Goal: Task Accomplishment & Management: Manage account settings

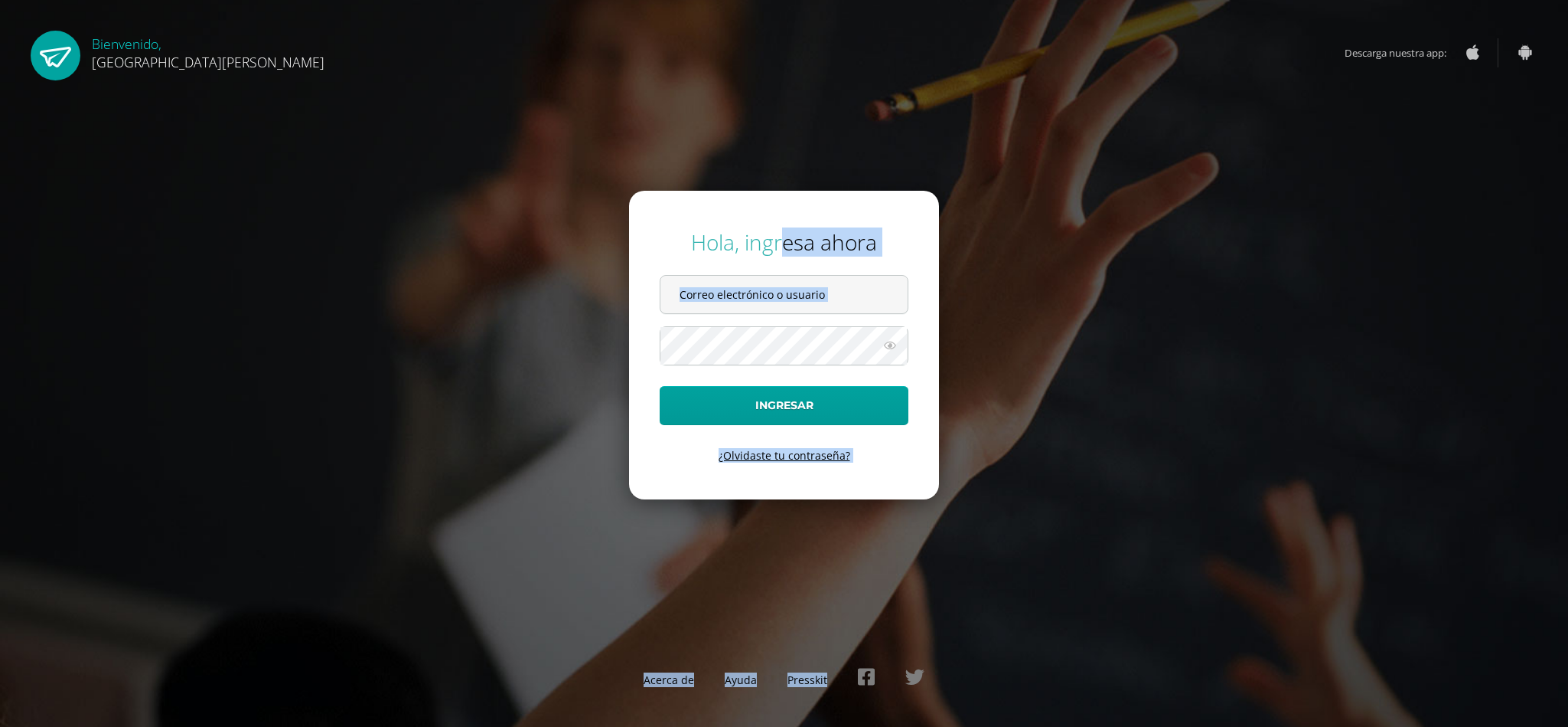
drag, startPoint x: 1192, startPoint y: 659, endPoint x: 784, endPoint y: 244, distance: 582.0
click at [784, 244] on div "Hola, ingresa ahora Ingresar ¿Olvidaste tu contraseña? Acerca de Ayuda Presskit" at bounding box center [784, 363] width 988 height 296
click at [799, 288] on input "text" at bounding box center [784, 295] width 247 height 37
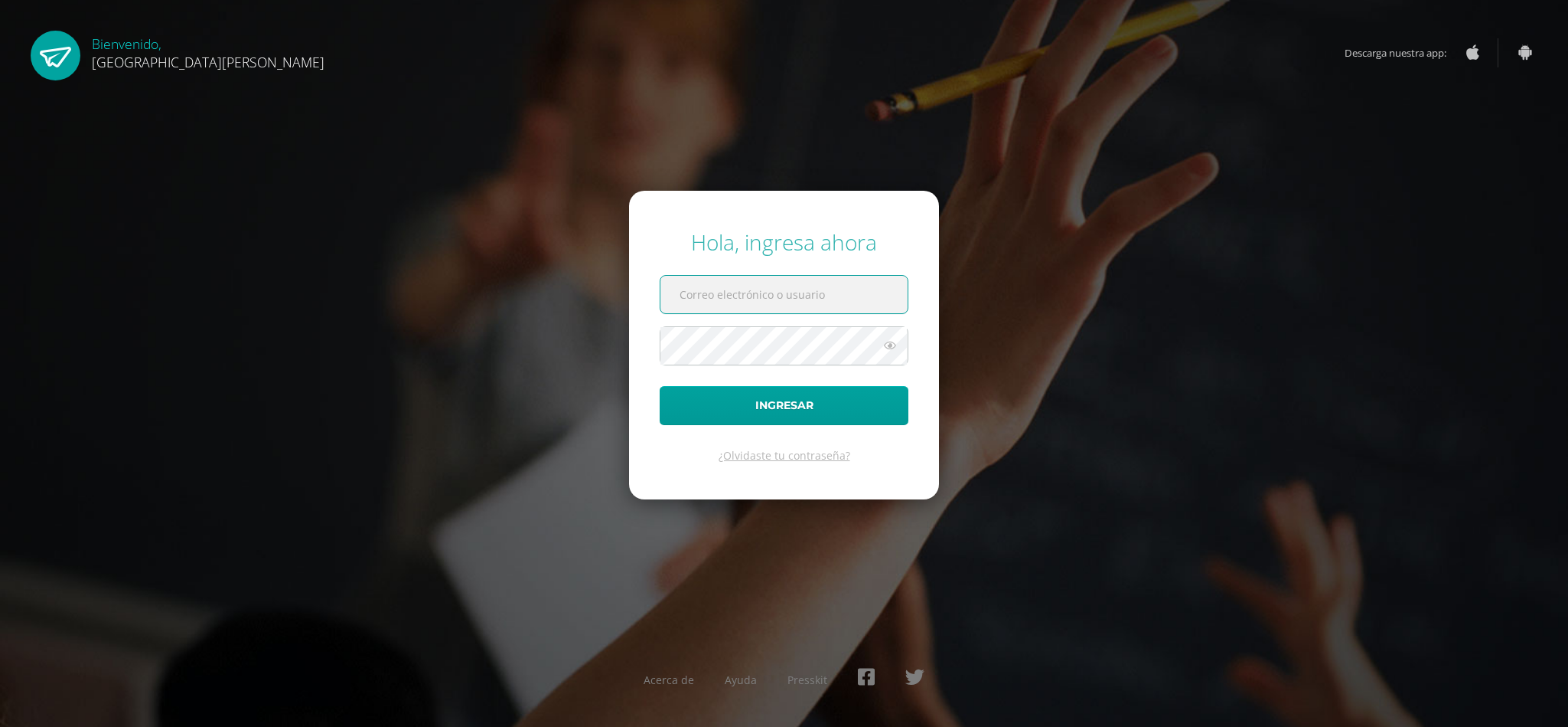
paste input "[EMAIL_ADDRESS][DOMAIN_NAME]"
type input "criteriosprimaria@bilinguesanjuan.edu.gt"
click at [660, 386] on button "Ingresar" at bounding box center [784, 406] width 248 height 39
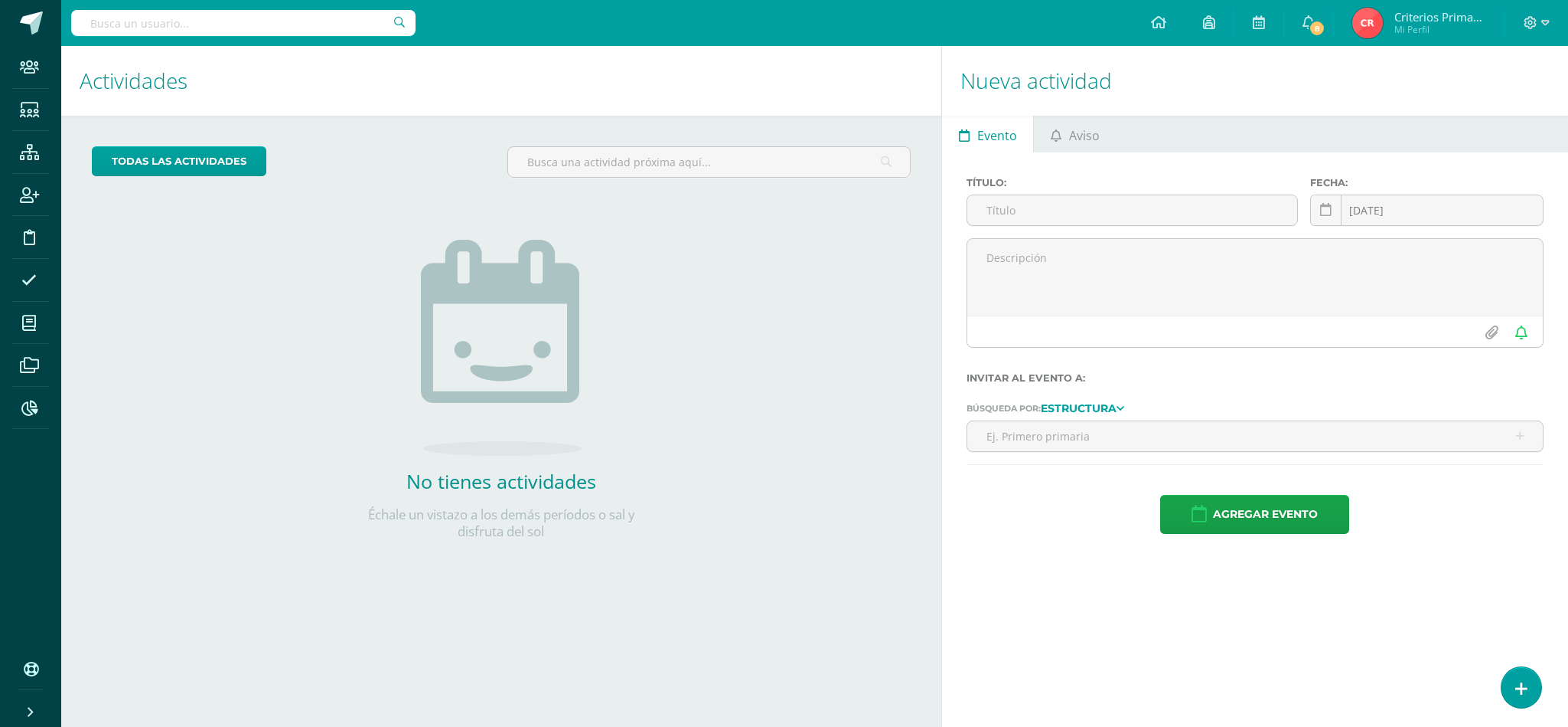
click at [137, 27] on input "text" at bounding box center [243, 23] width 345 height 27
type input "alba"
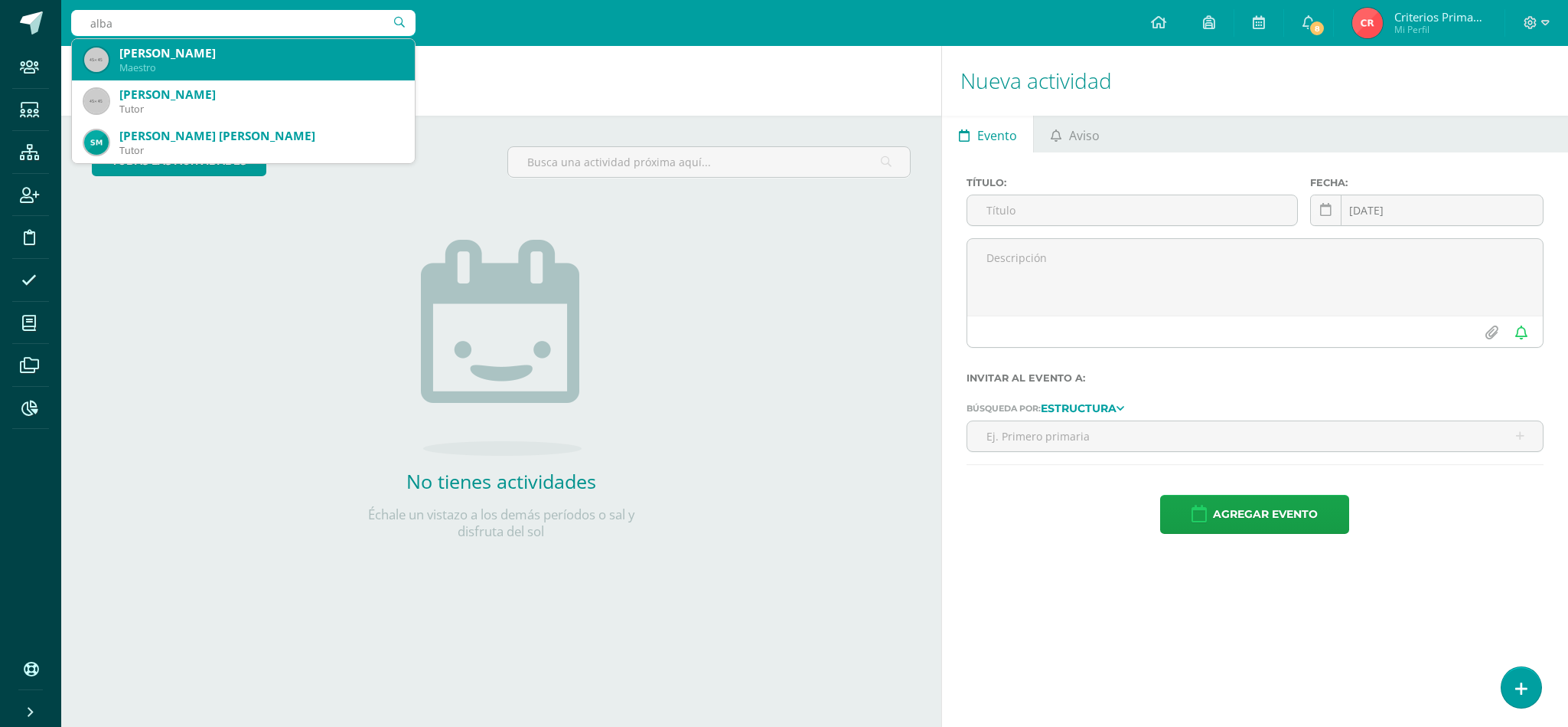
click at [209, 60] on div "[PERSON_NAME]" at bounding box center [261, 53] width 283 height 16
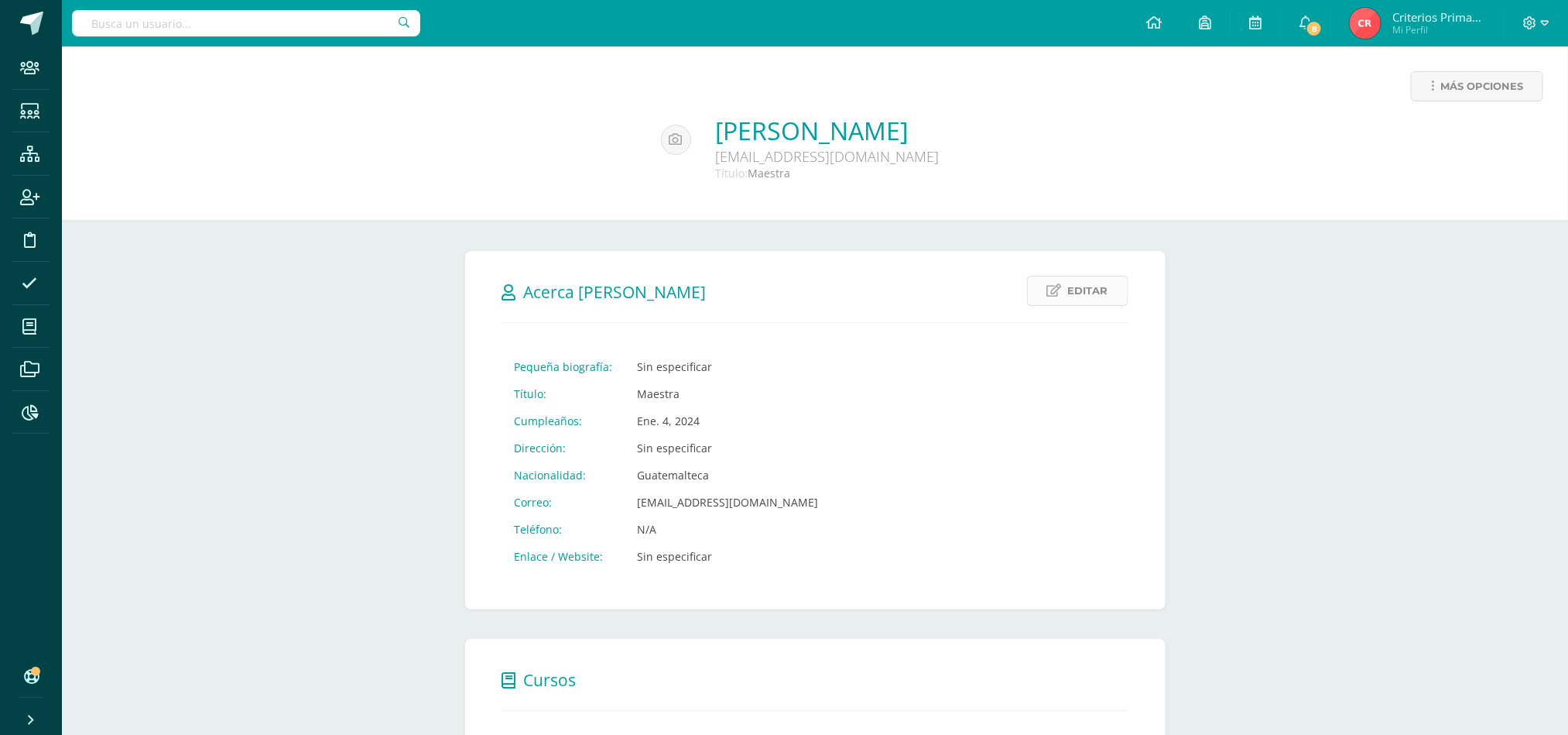
click at [1079, 284] on span "Editar" at bounding box center [1088, 290] width 41 height 29
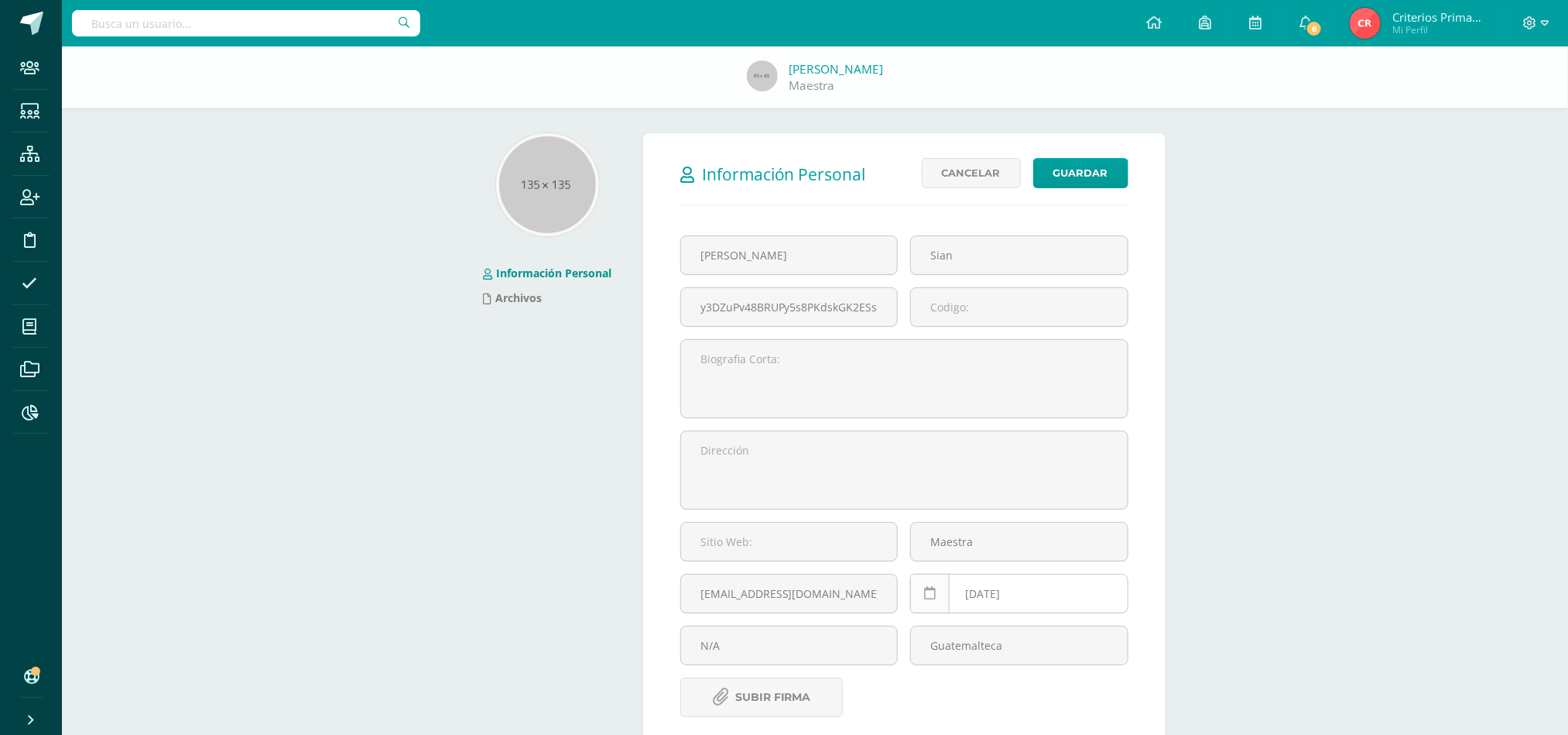
click at [939, 595] on link at bounding box center [930, 594] width 40 height 40
click at [1290, 514] on div "Alba Sian Maestra Información Personal Archivos Información Personal Editar Can…" at bounding box center [814, 490] width 1506 height 887
click at [973, 182] on link "Cancelar" at bounding box center [971, 173] width 99 height 30
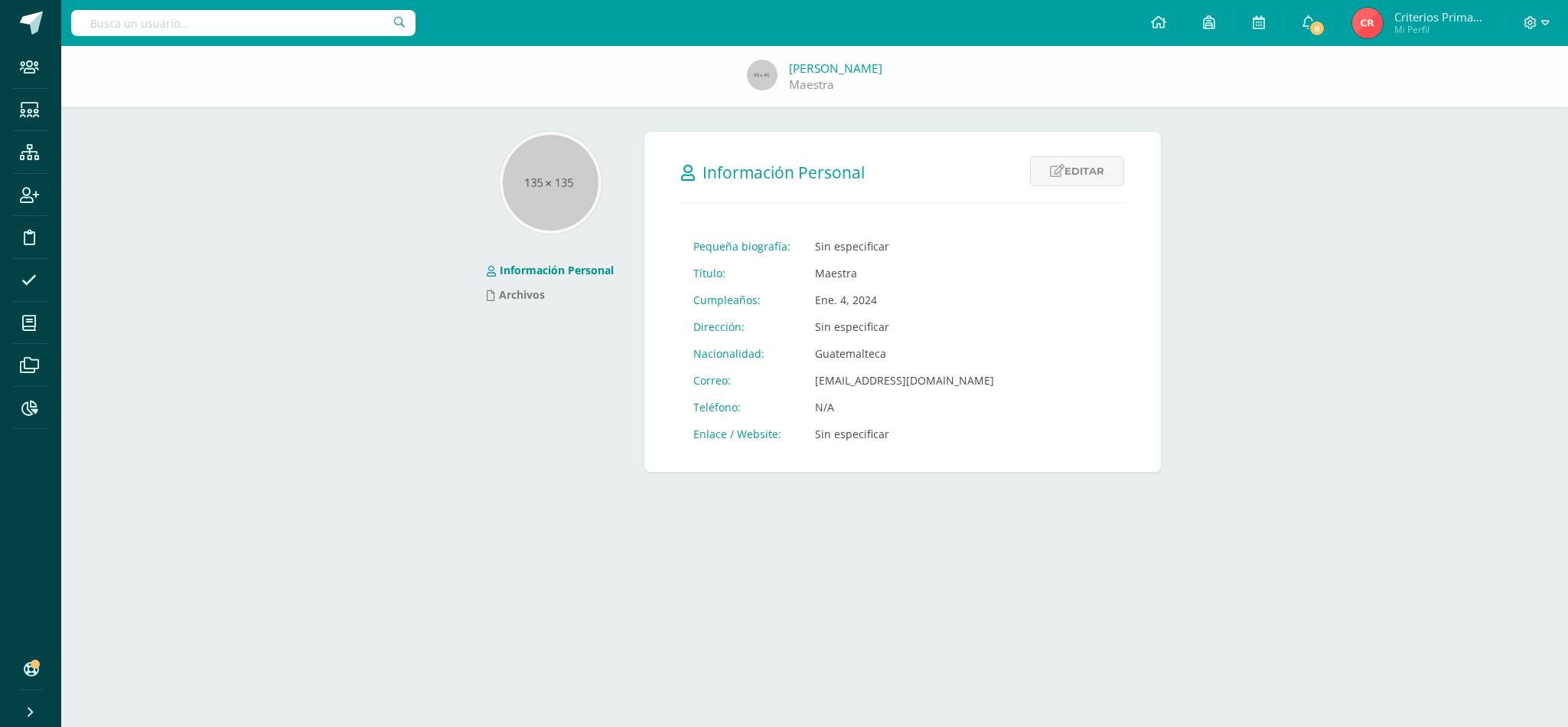
click at [1372, 306] on div "Alba Sian Maestra Información Personal Archivos Información Personal Editar Can…" at bounding box center [814, 274] width 1507 height 457
drag, startPoint x: 1550, startPoint y: 283, endPoint x: 1561, endPoint y: 442, distance: 159.4
click at [1561, 442] on div "Alba Sian Maestra Información Personal Archivos Información Personal Editar Can…" at bounding box center [814, 274] width 1507 height 457
click at [529, 294] on link "Archivos" at bounding box center [515, 294] width 58 height 15
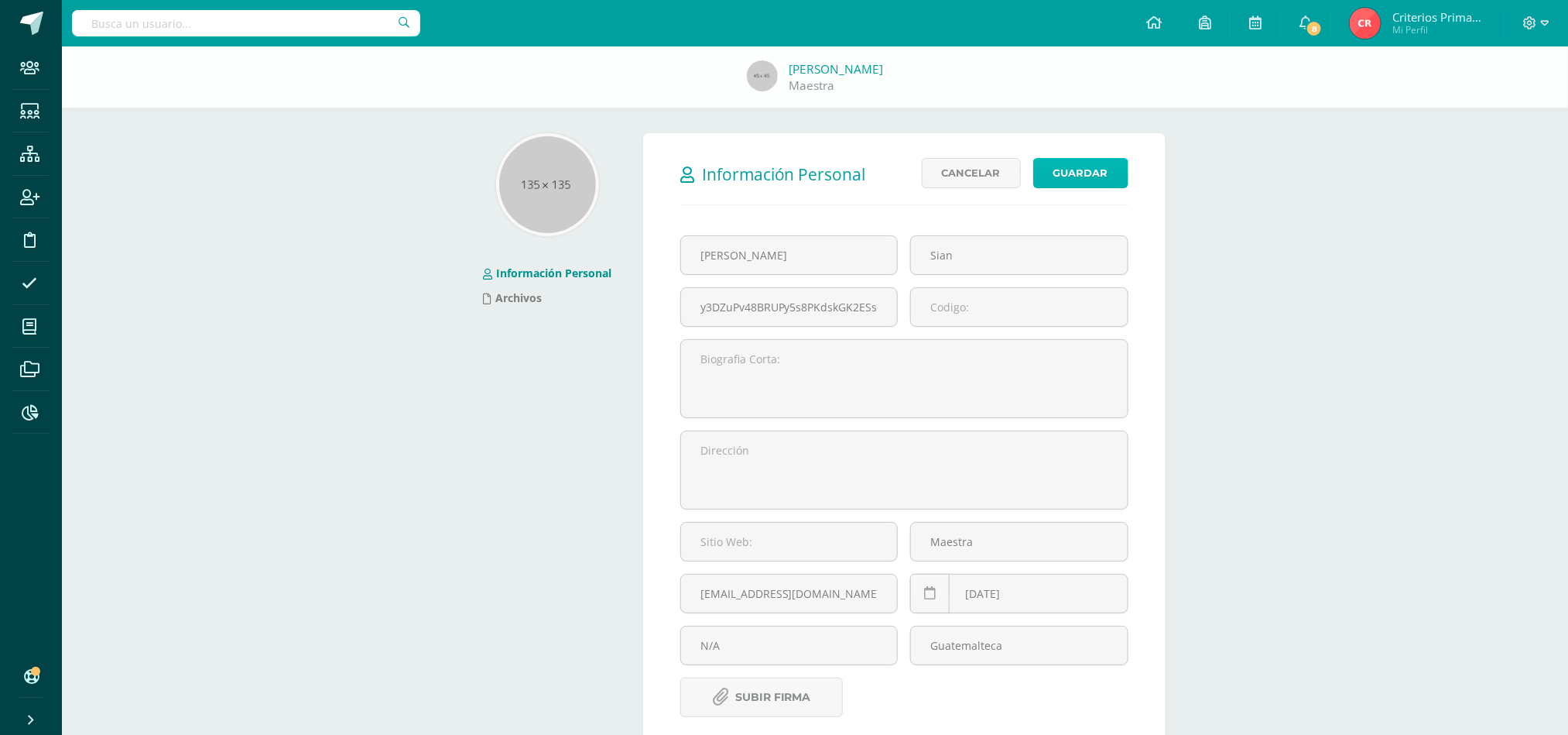
click at [1084, 165] on button "Guardar" at bounding box center [1081, 173] width 95 height 30
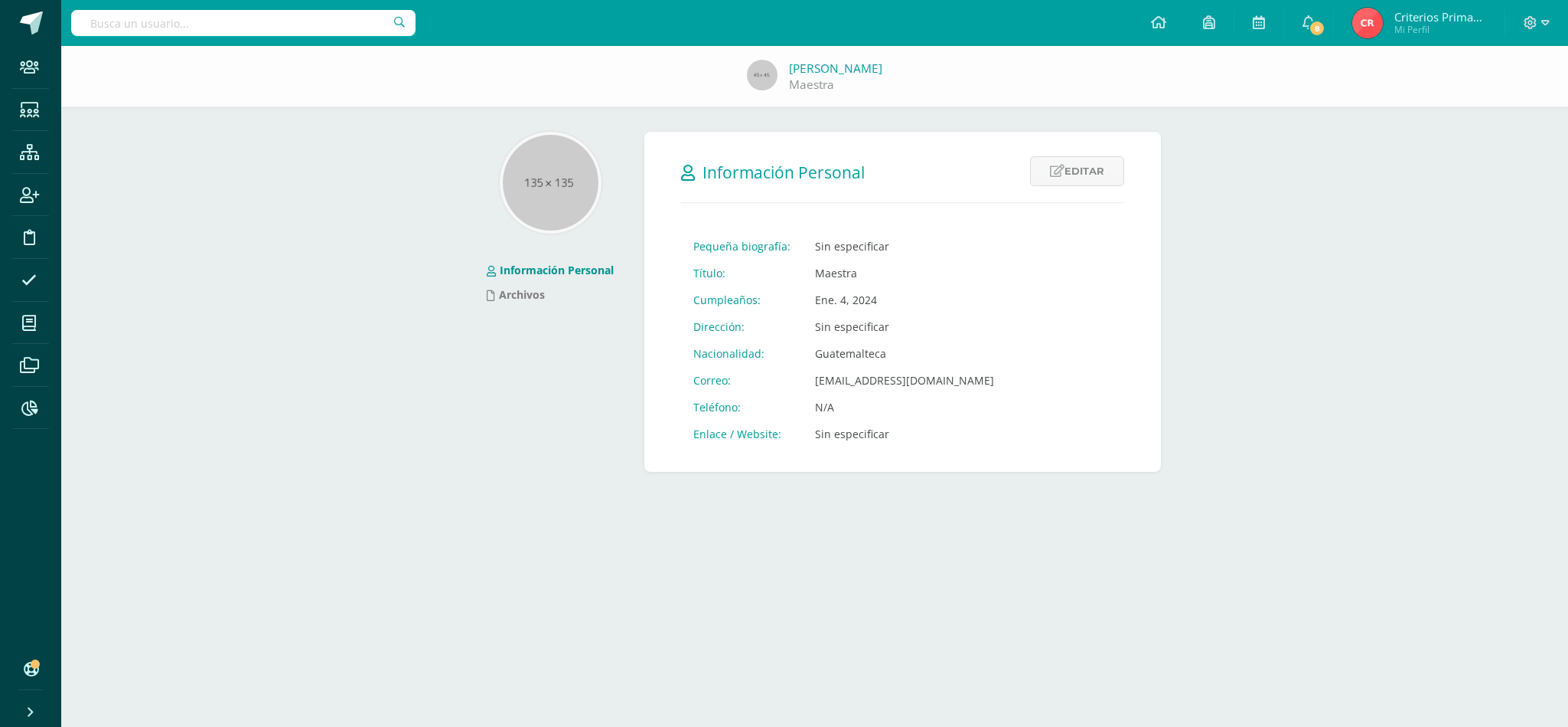
drag, startPoint x: 1556, startPoint y: 416, endPoint x: 1284, endPoint y: 599, distance: 327.8
click at [1317, 502] on html "Los datos han sido editados exitosamente Staff Estudiantes Estructura Inscripci…" at bounding box center [784, 251] width 1568 height 502
click at [828, 502] on html "Los datos han sido editados exitosamente Staff Estudiantes Estructura Inscripci…" at bounding box center [784, 251] width 1568 height 502
click at [818, 62] on link "[PERSON_NAME]" at bounding box center [836, 69] width 93 height 16
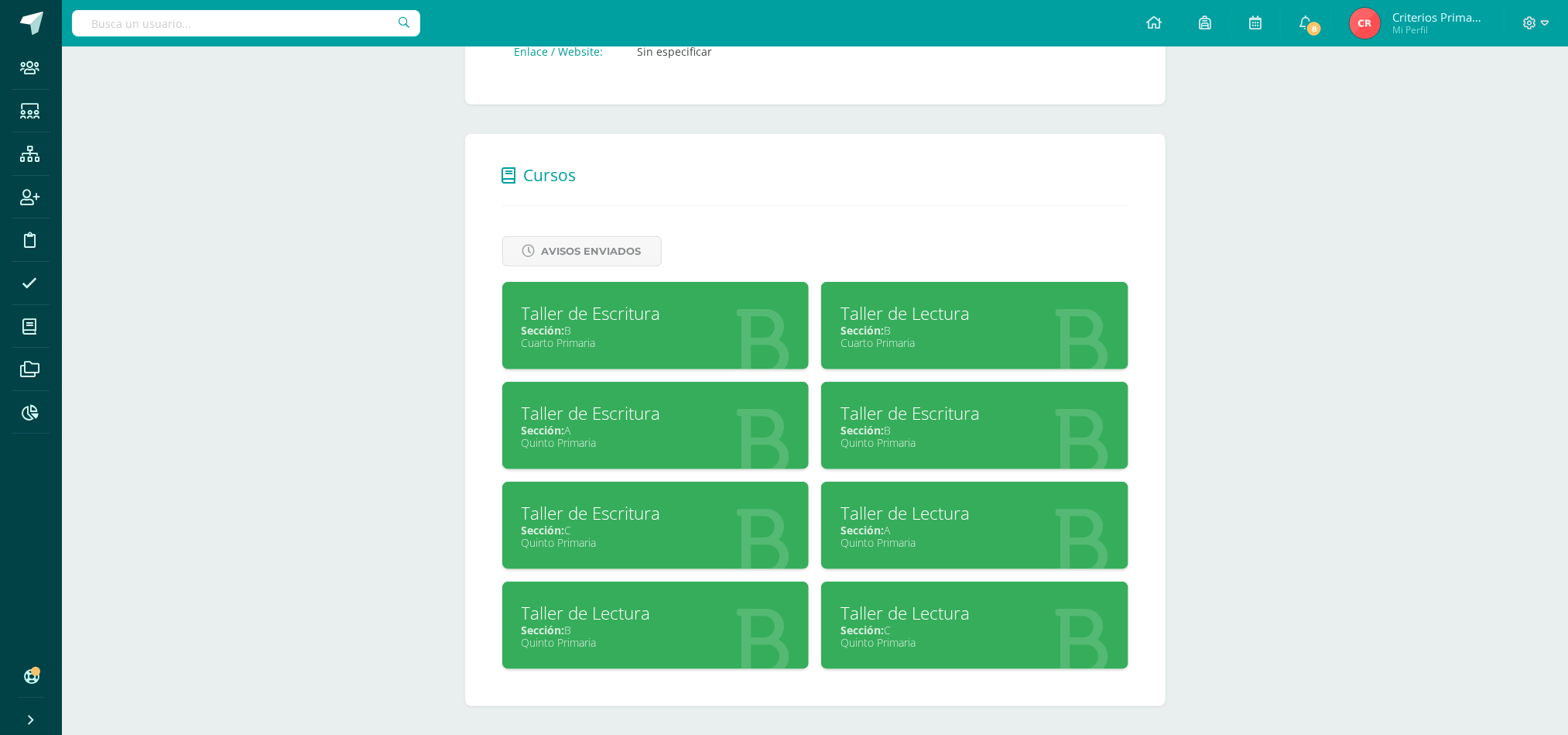
scroll to position [515, 0]
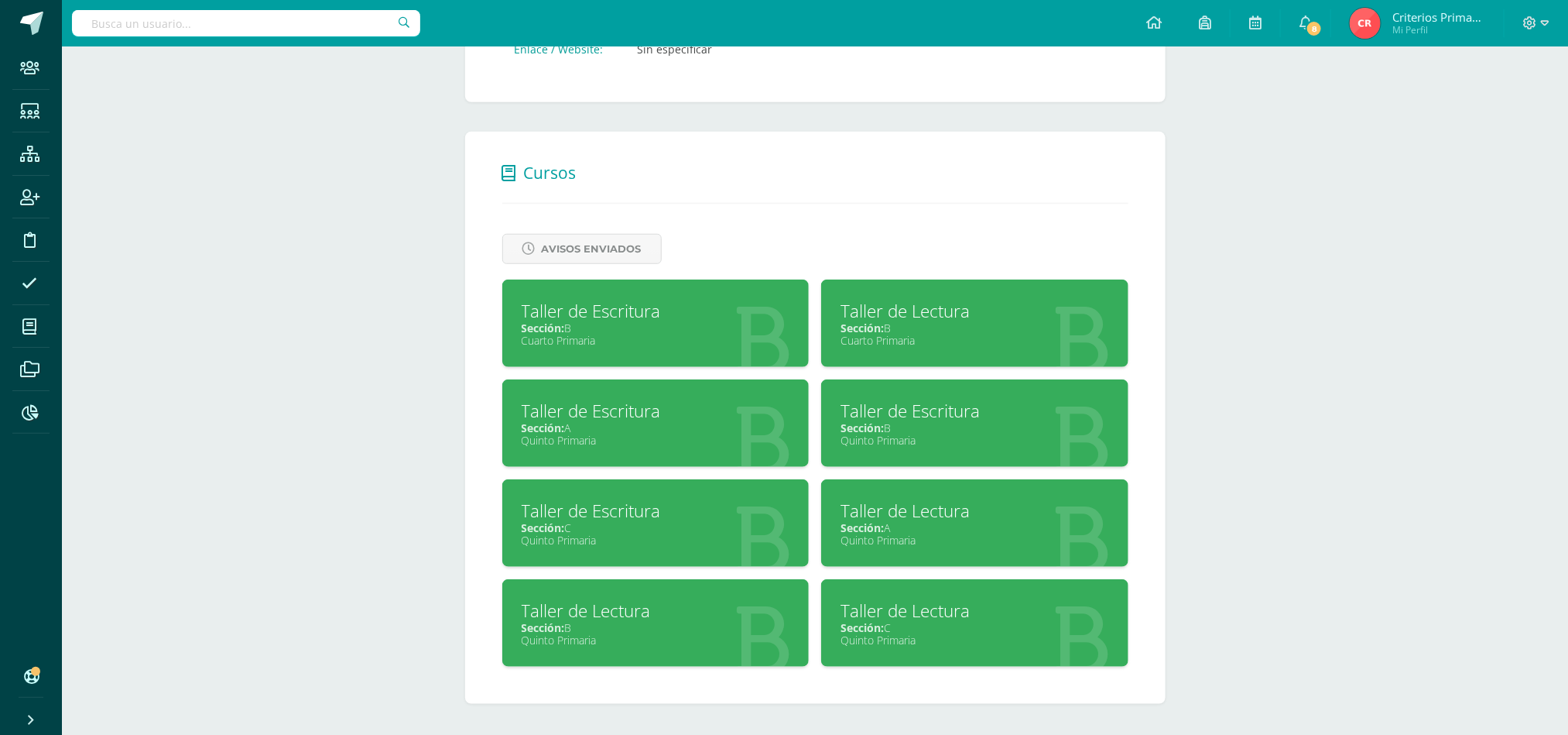
click at [655, 451] on div "Taller de Escritura Sección: A Quinto Primaria" at bounding box center [655, 423] width 307 height 87
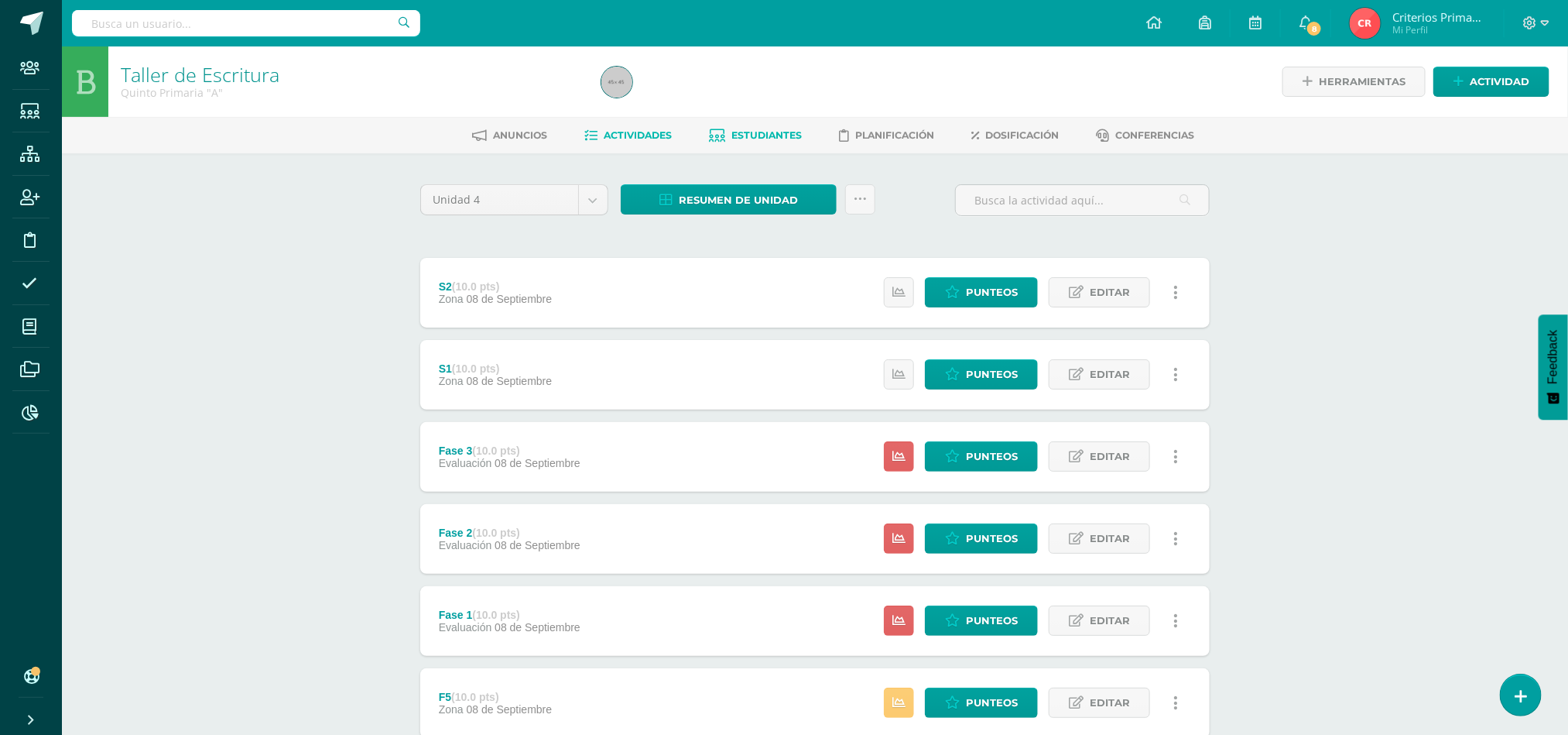
click at [771, 130] on span "Estudiantes" at bounding box center [767, 135] width 71 height 12
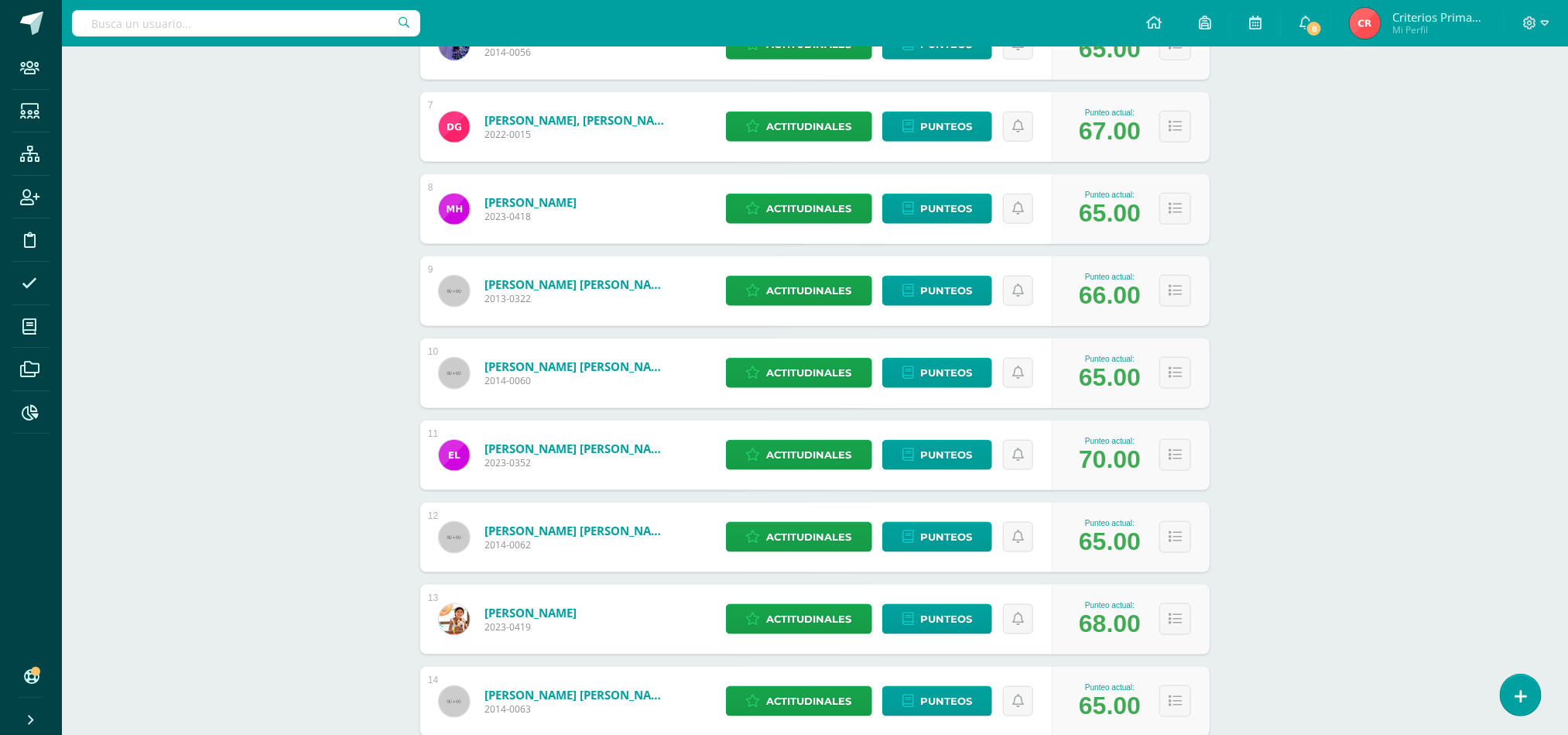
scroll to position [789, 0]
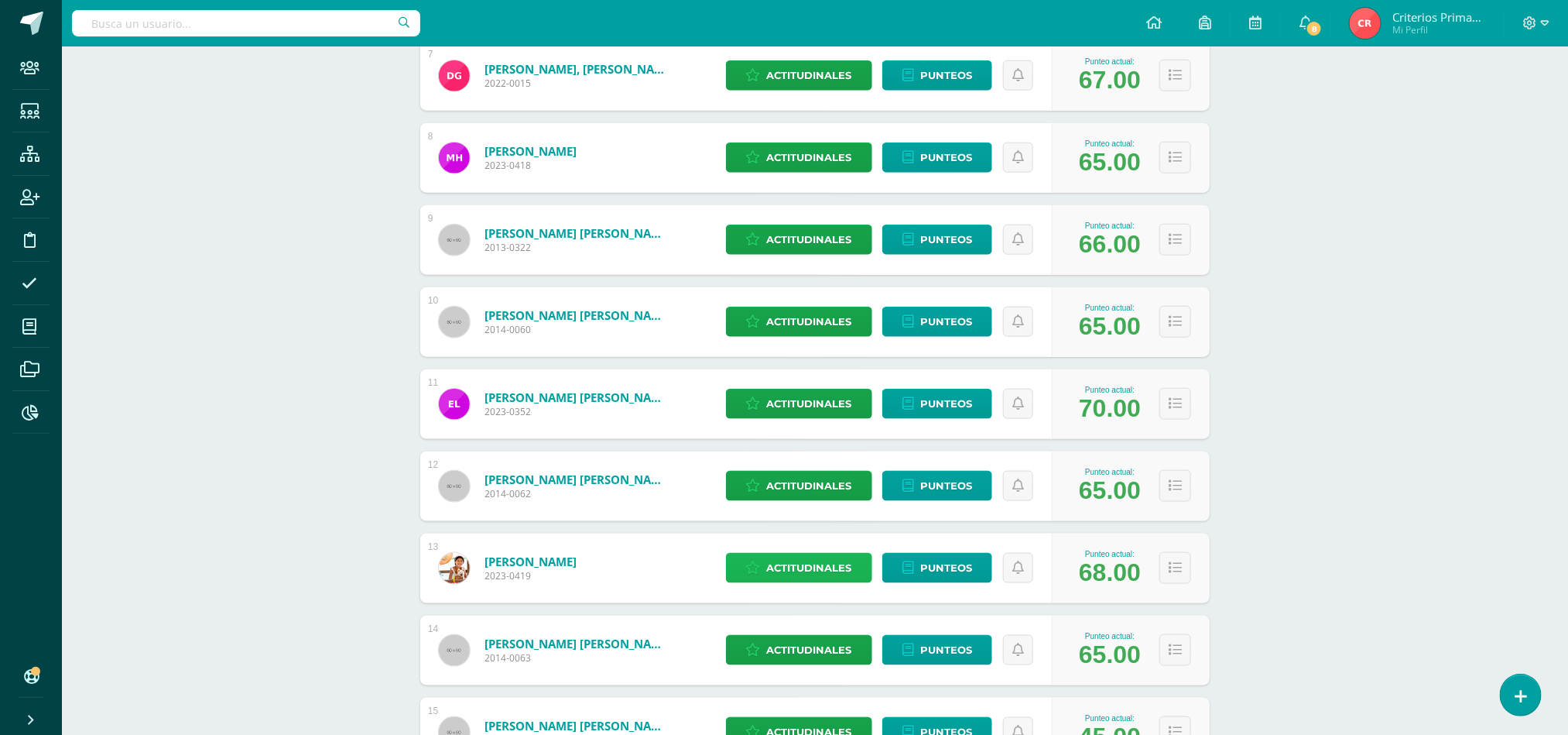
click at [784, 562] on span "Actitudinales" at bounding box center [809, 567] width 85 height 29
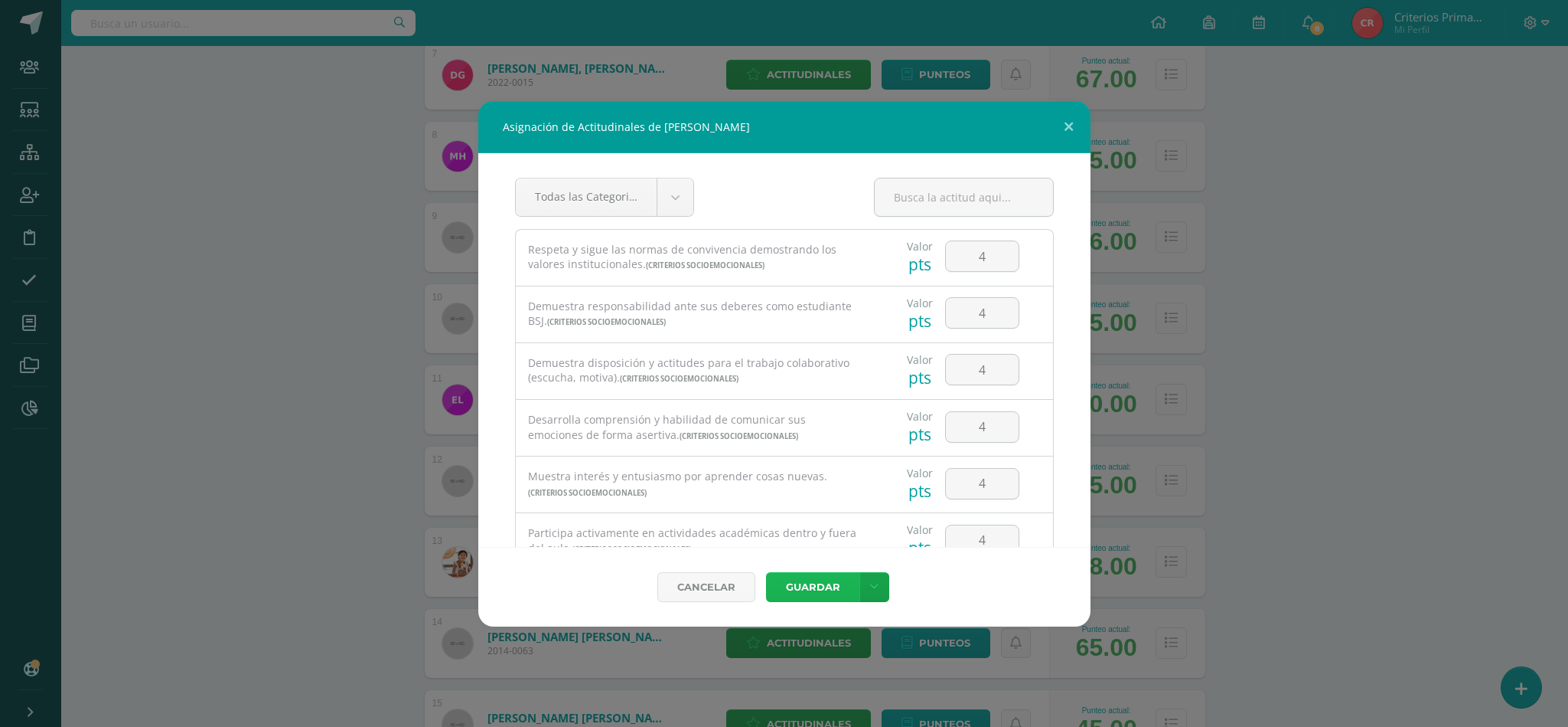
click at [793, 586] on button "Guardar" at bounding box center [812, 587] width 93 height 29
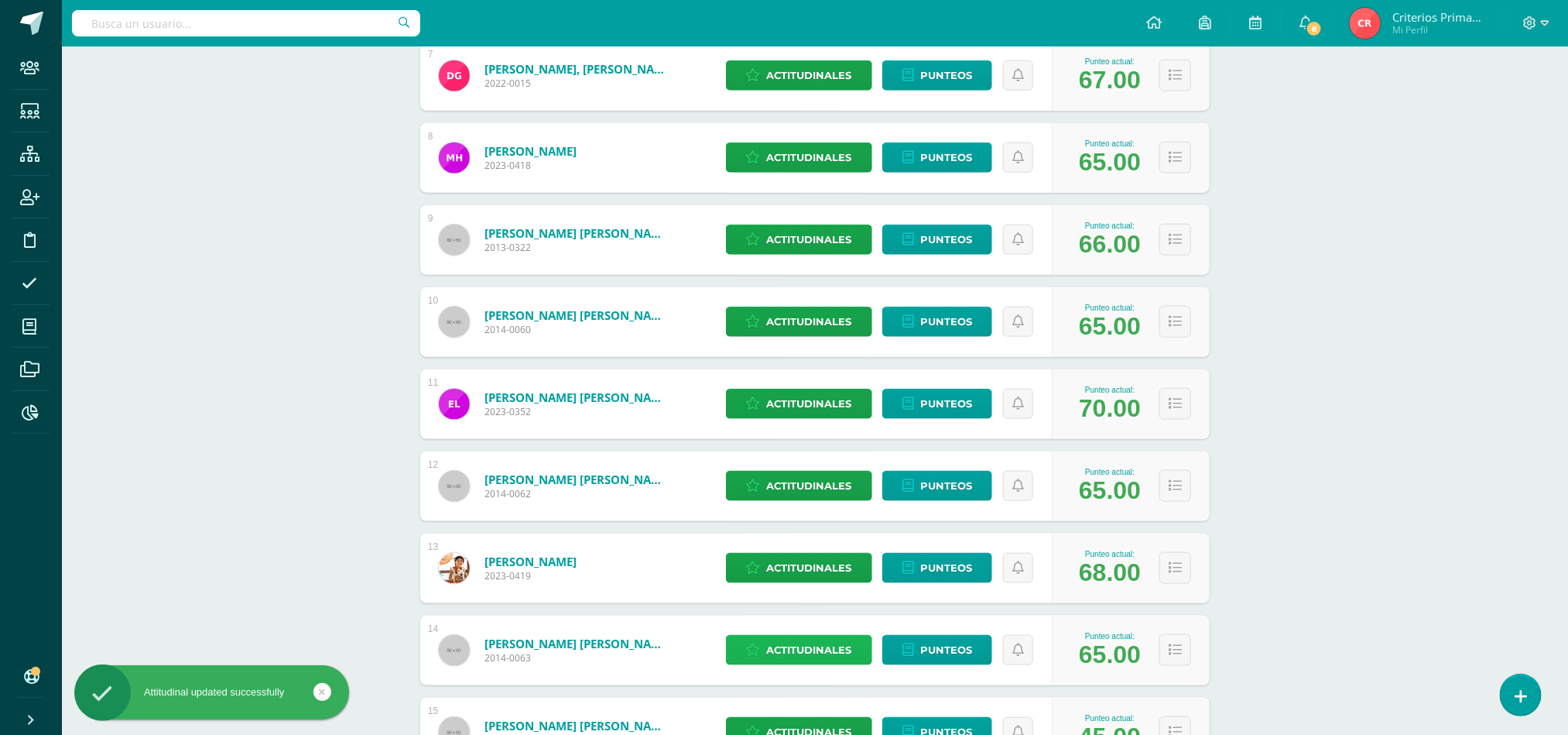
click at [792, 648] on span "Actitudinales" at bounding box center [809, 650] width 85 height 29
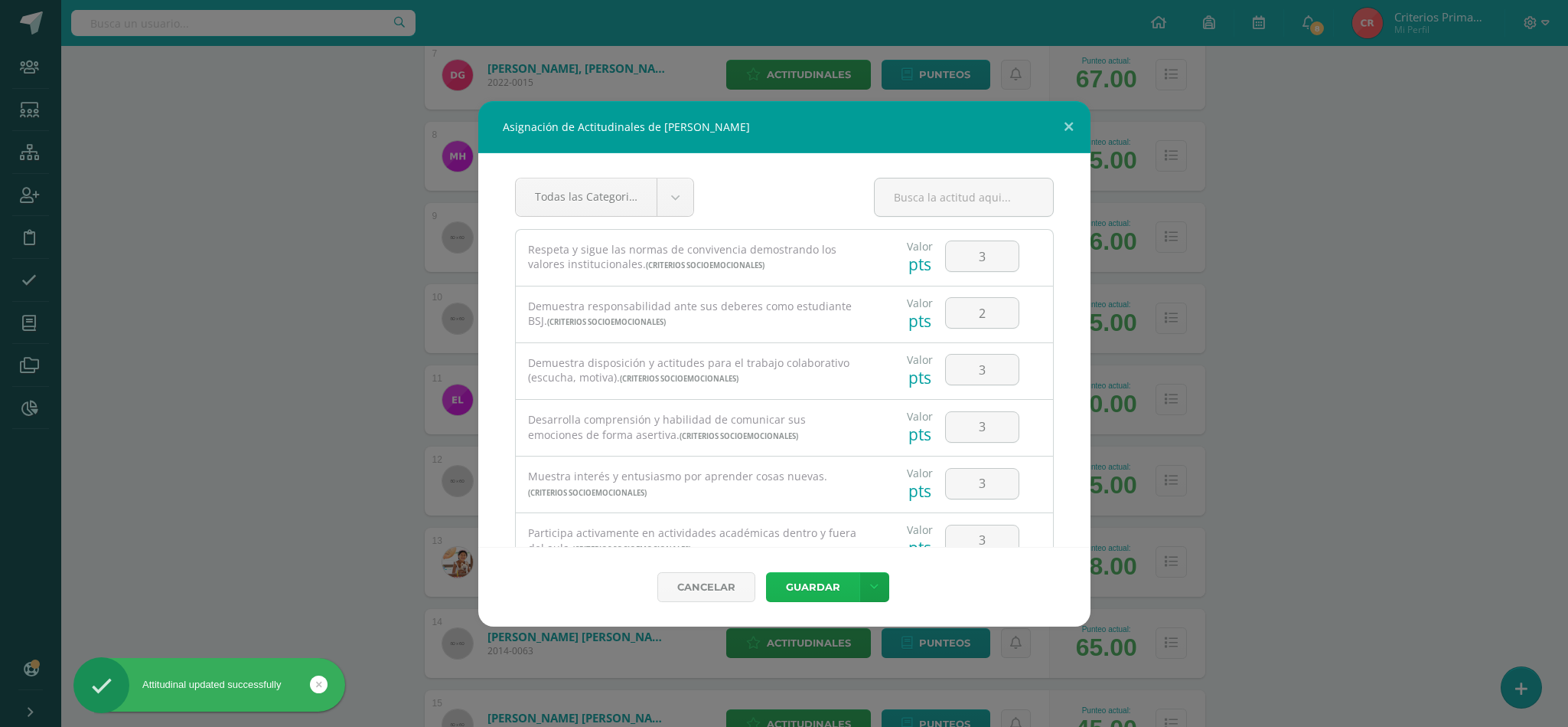
click at [822, 578] on button "Guardar" at bounding box center [812, 587] width 93 height 29
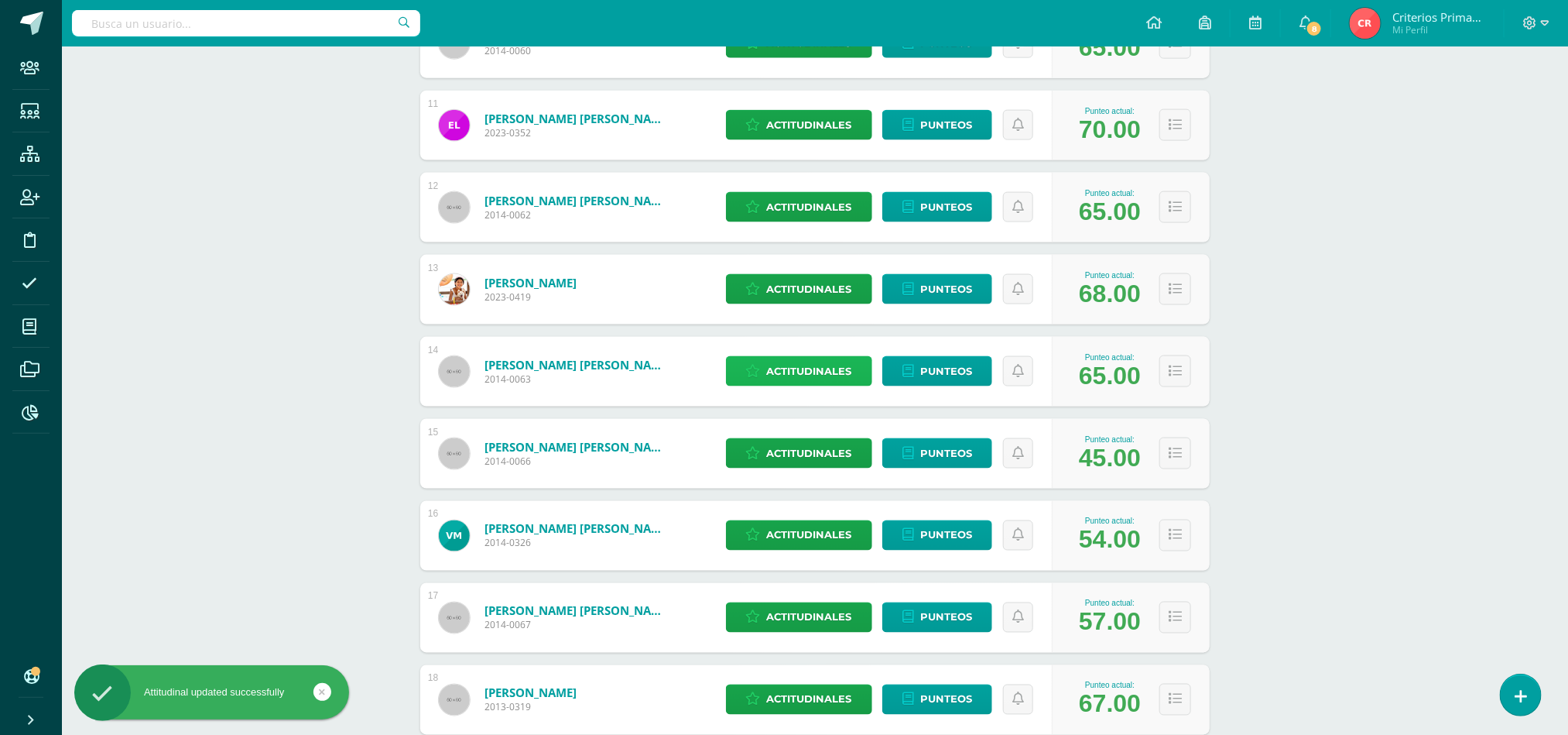
scroll to position [1192, 0]
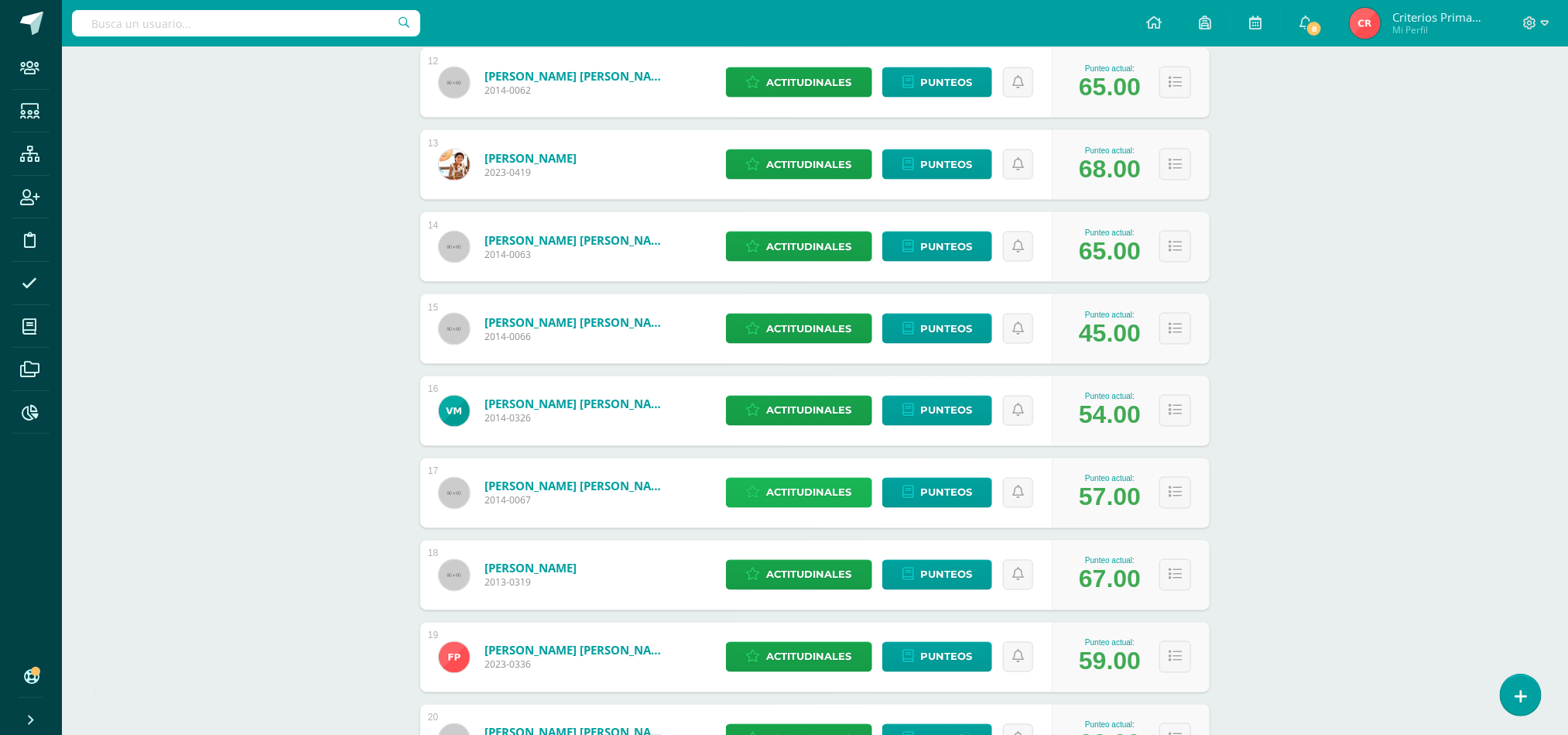
click at [819, 496] on span "Actitudinales" at bounding box center [809, 493] width 85 height 29
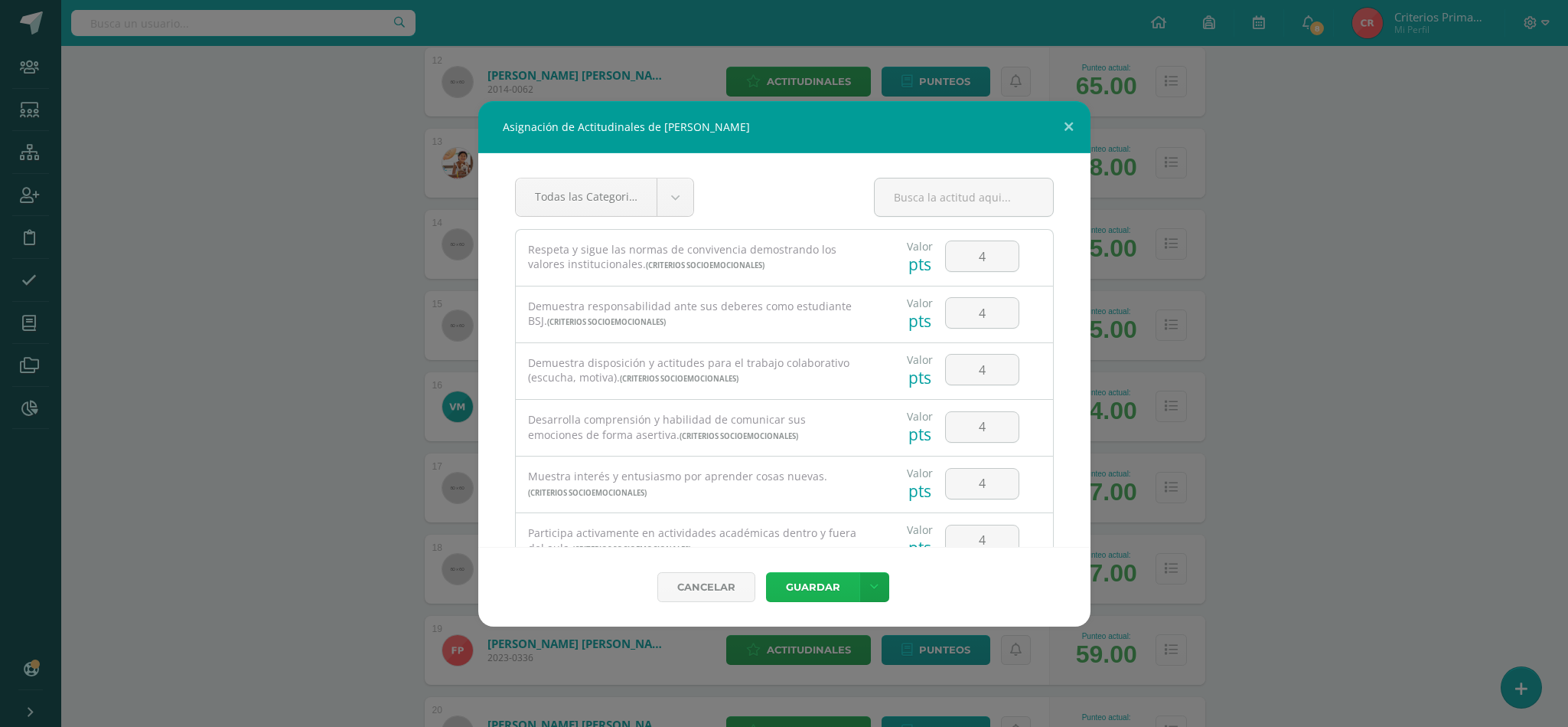
click at [797, 585] on button "Guardar" at bounding box center [812, 587] width 93 height 29
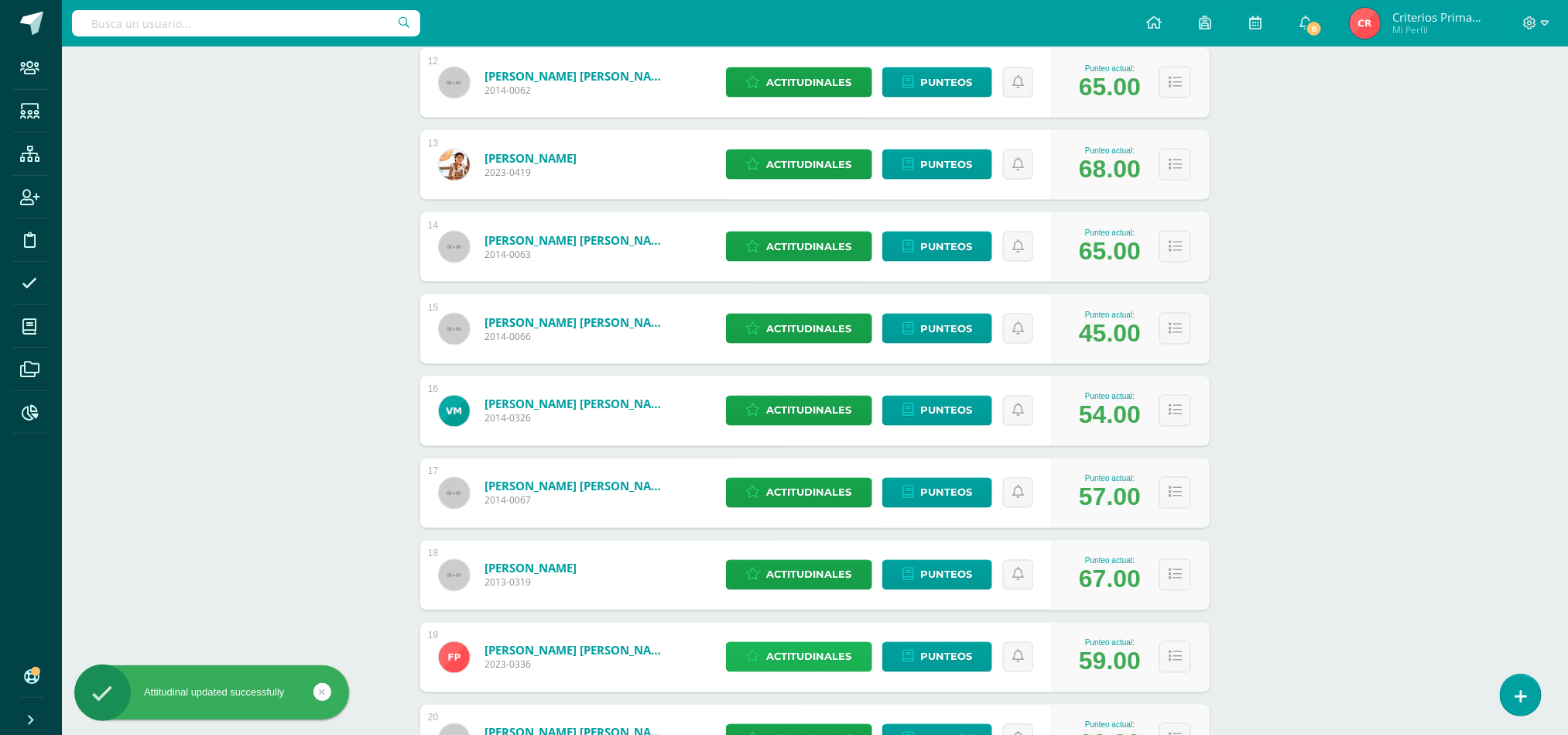
click at [784, 654] on span "Actitudinales" at bounding box center [809, 657] width 85 height 29
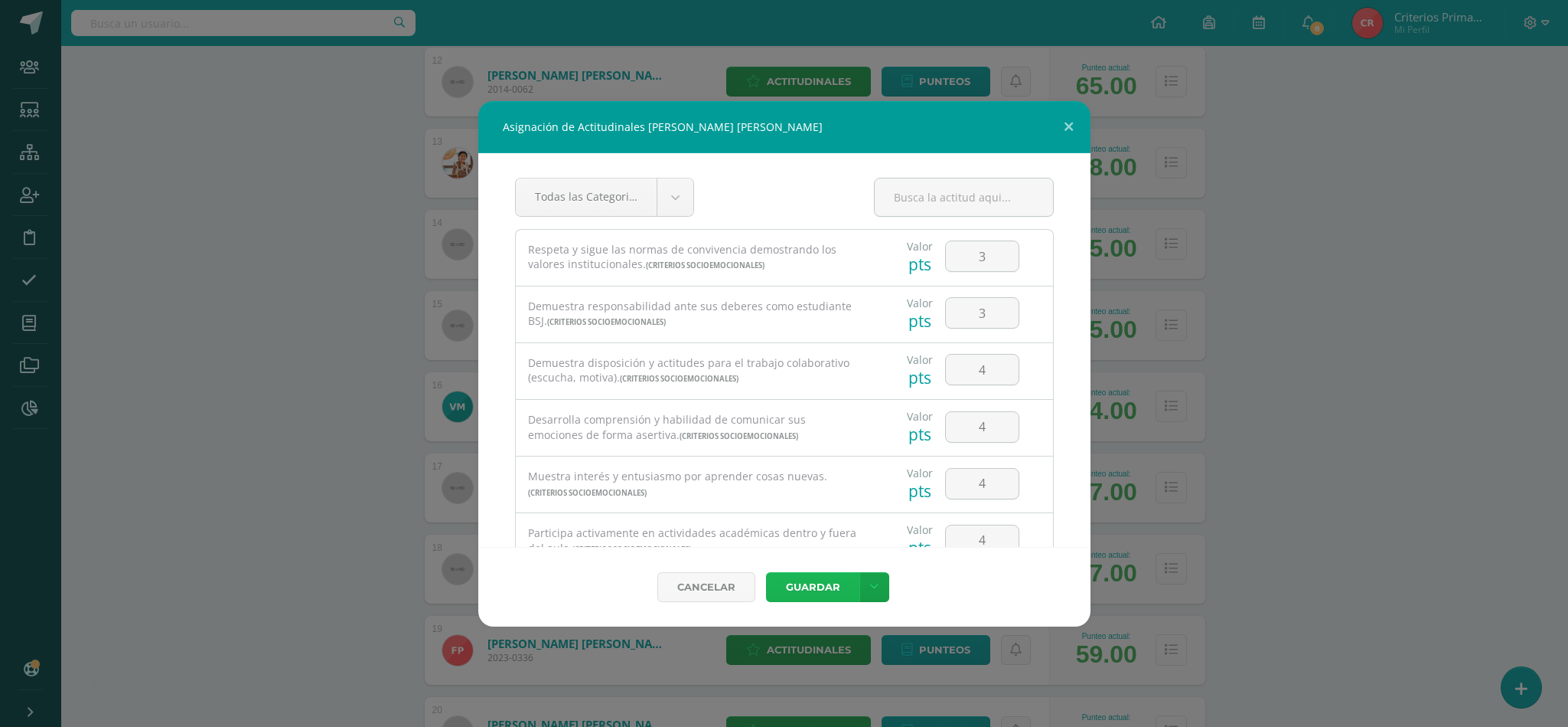
click at [838, 582] on button "Guardar" at bounding box center [812, 587] width 93 height 29
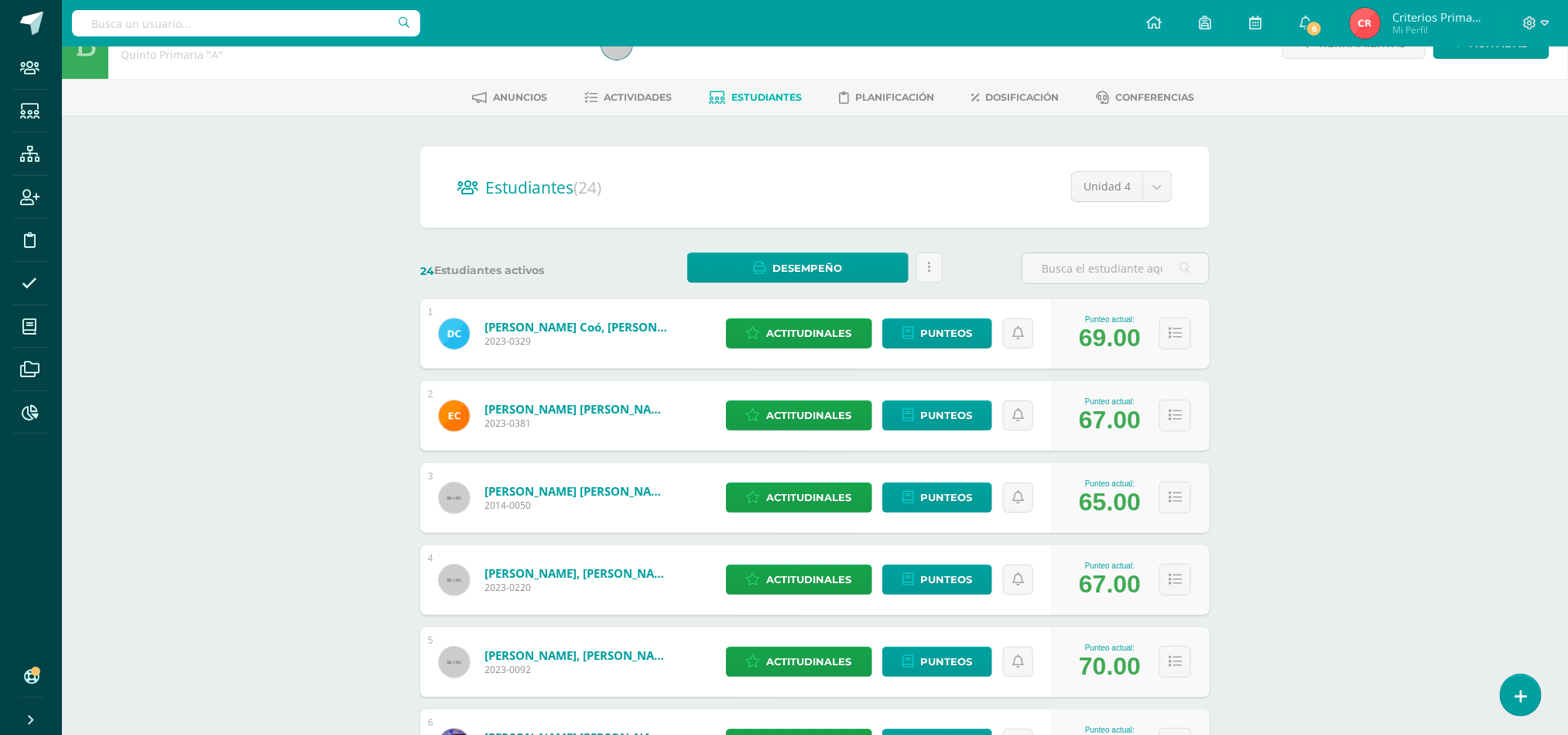
scroll to position [0, 0]
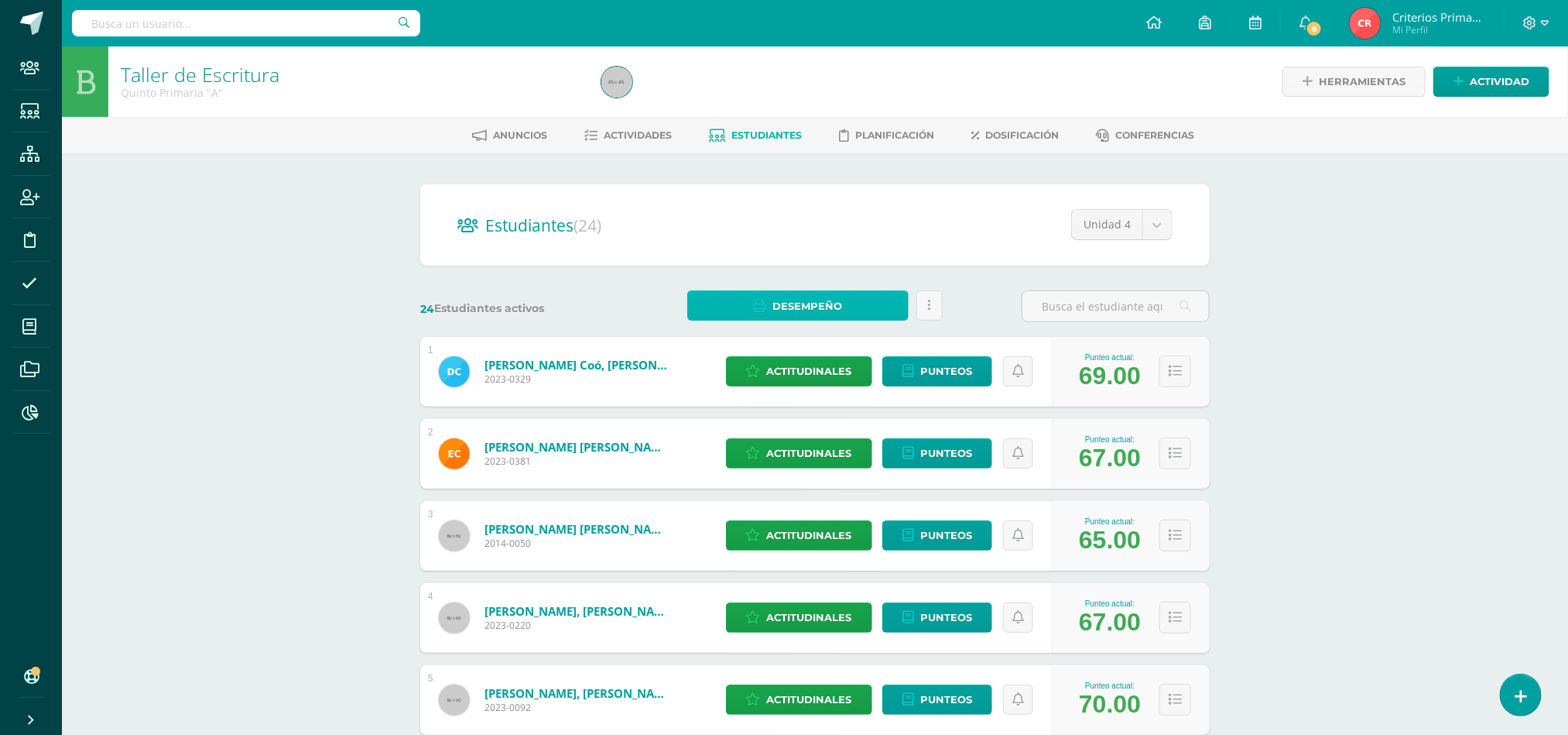
click at [893, 307] on link "Desempeño" at bounding box center [797, 305] width 220 height 30
click at [832, 253] on link "Descargar como PDF" at bounding box center [798, 250] width 165 height 24
click at [928, 307] on icon at bounding box center [929, 305] width 3 height 13
click at [855, 300] on link "Desempeño" at bounding box center [797, 305] width 220 height 30
click at [820, 226] on link "Descargar como HTML" at bounding box center [798, 226] width 165 height 24
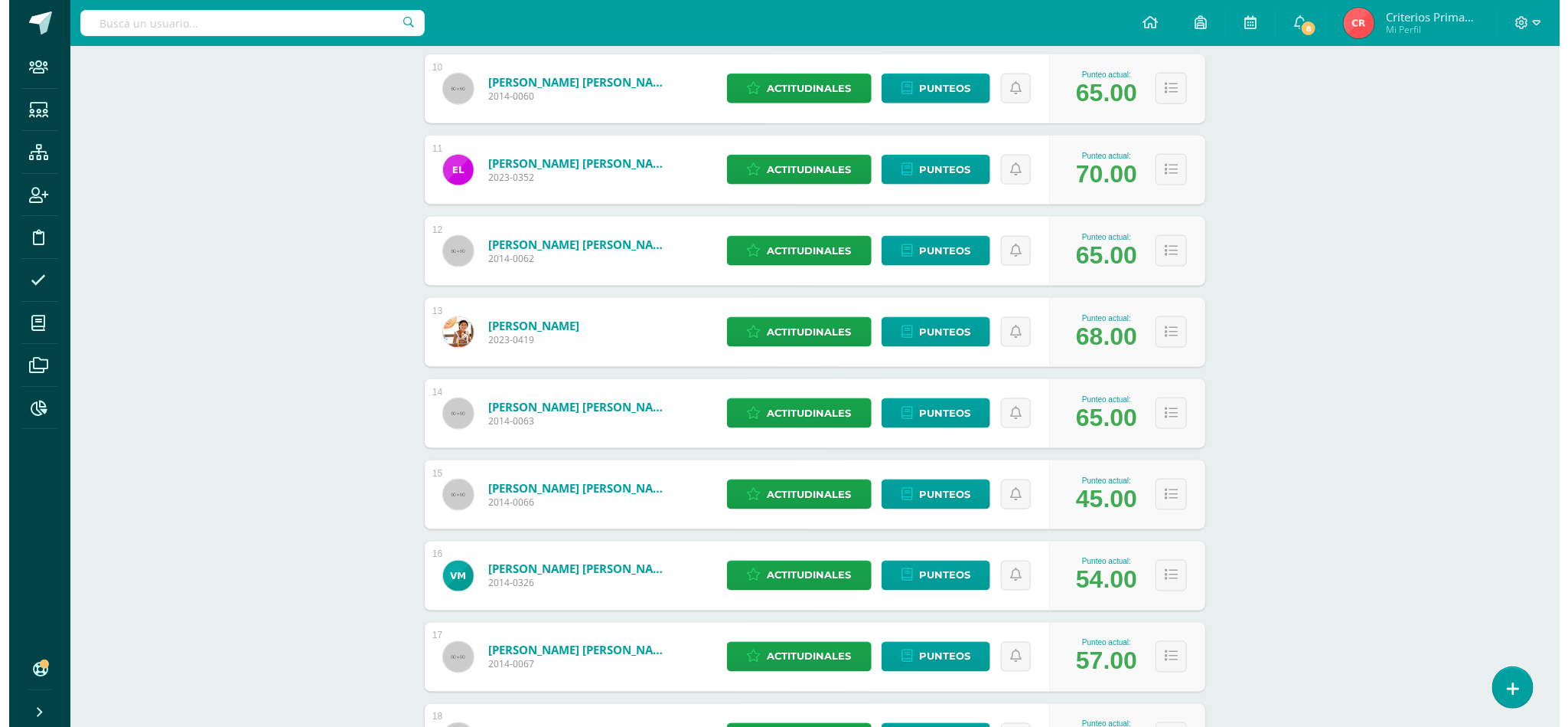
scroll to position [1057, 0]
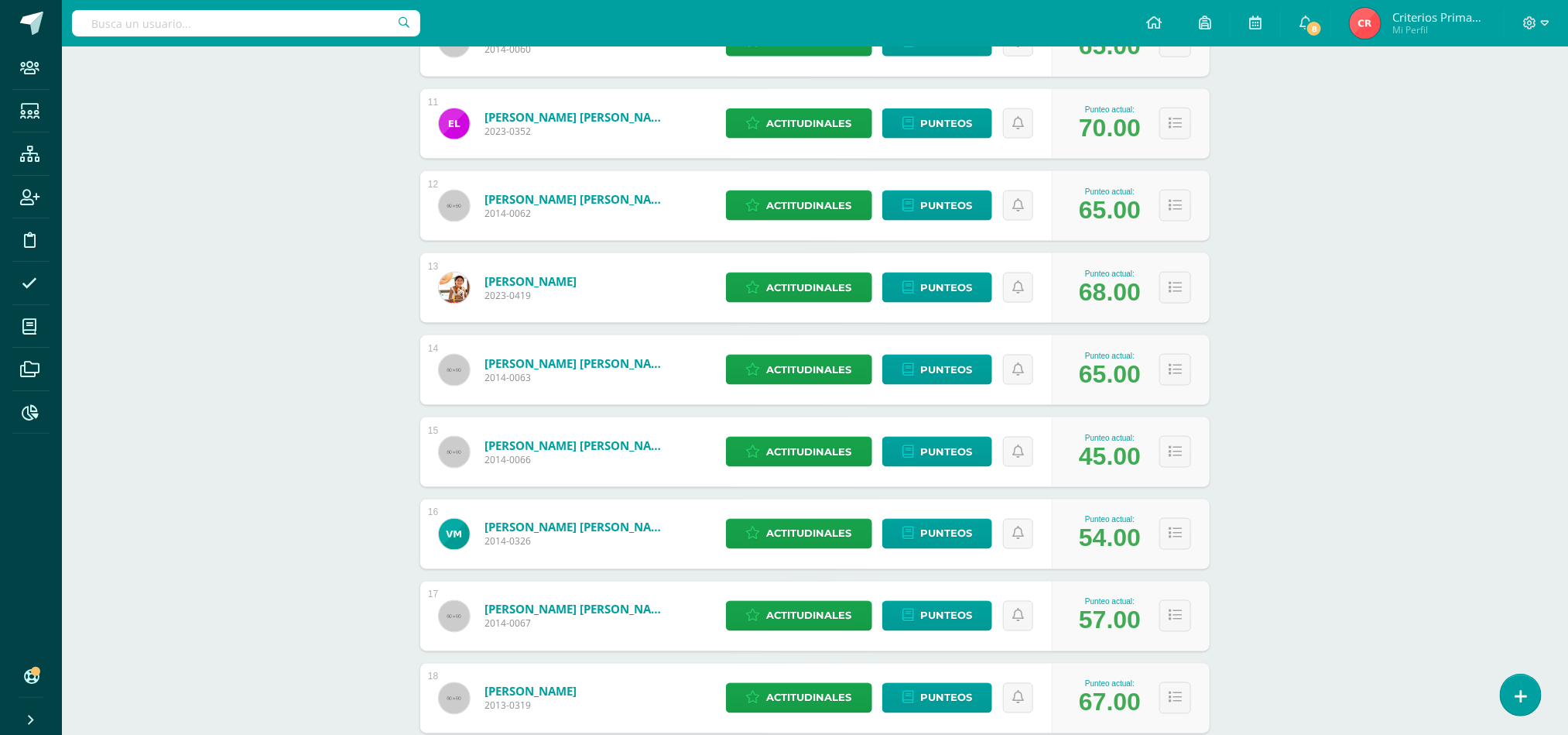
click at [1560, 713] on div "Taller de Escritura Quinto Primaria "A" Herramientas Detalle de asistencias Act…" at bounding box center [814, 153] width 1506 height 2351
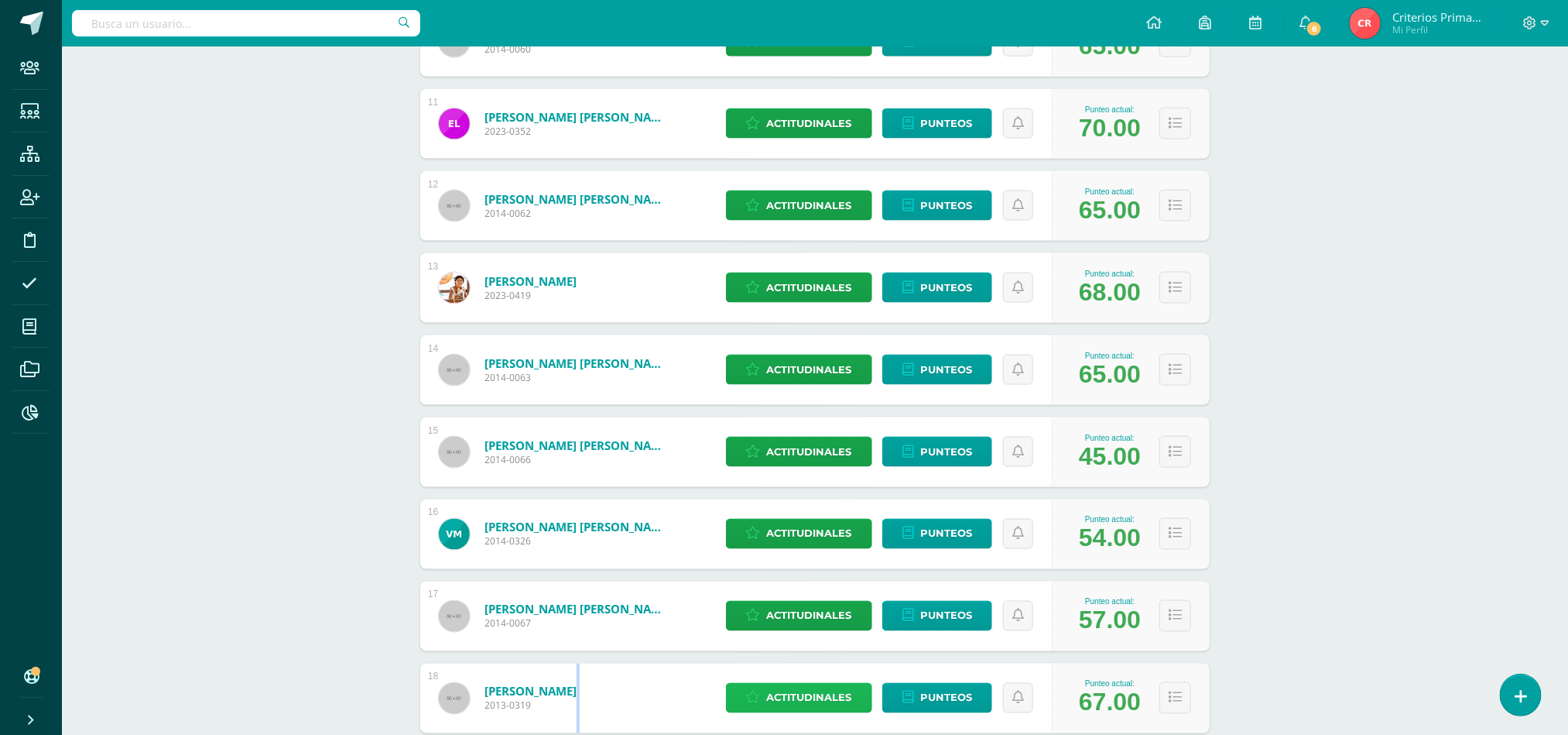
click at [799, 704] on span "Actitudinales" at bounding box center [809, 697] width 85 height 29
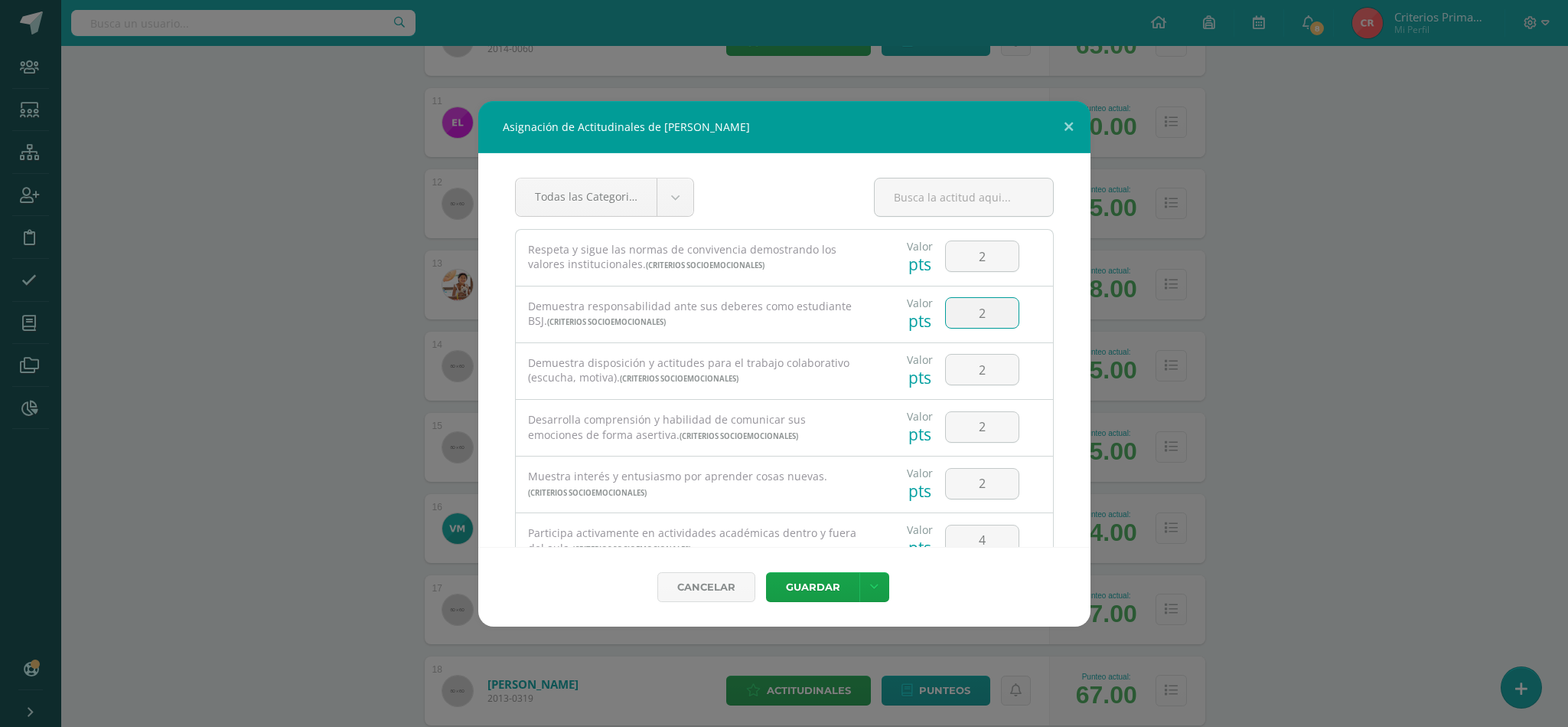
click at [985, 307] on input "2" at bounding box center [982, 312] width 73 height 29
type input "3"
click at [978, 375] on input "2" at bounding box center [982, 369] width 73 height 29
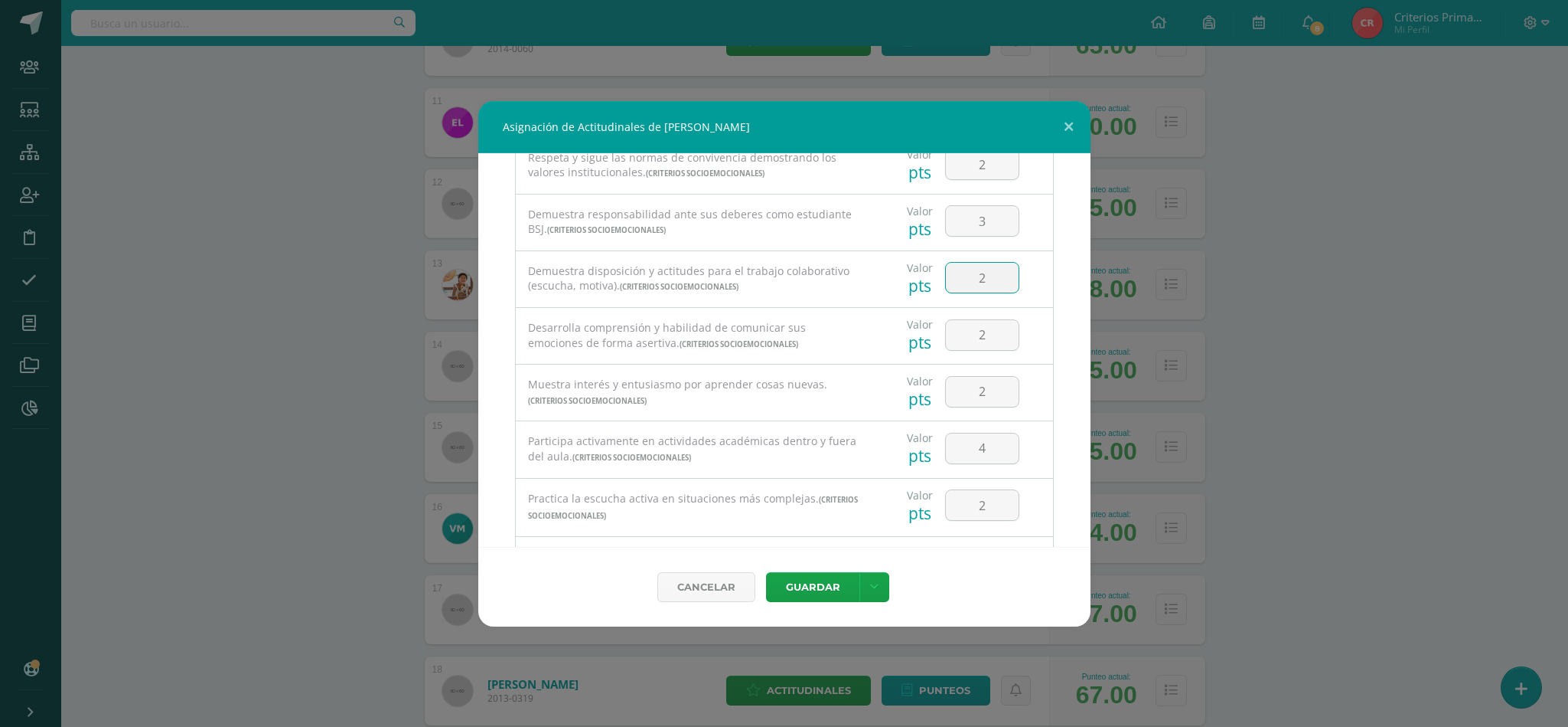
scroll to position [138, 0]
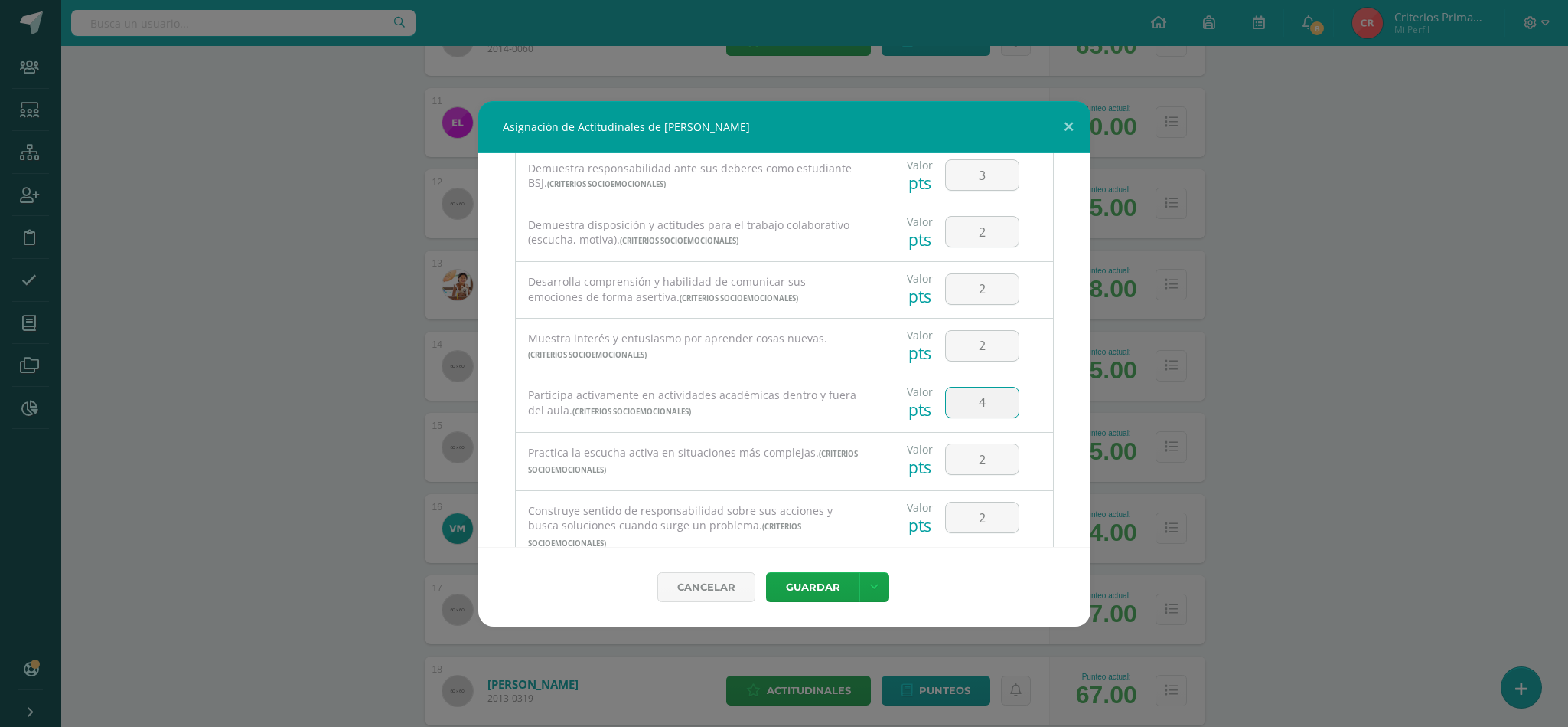
click at [983, 408] on input "4" at bounding box center [982, 402] width 73 height 29
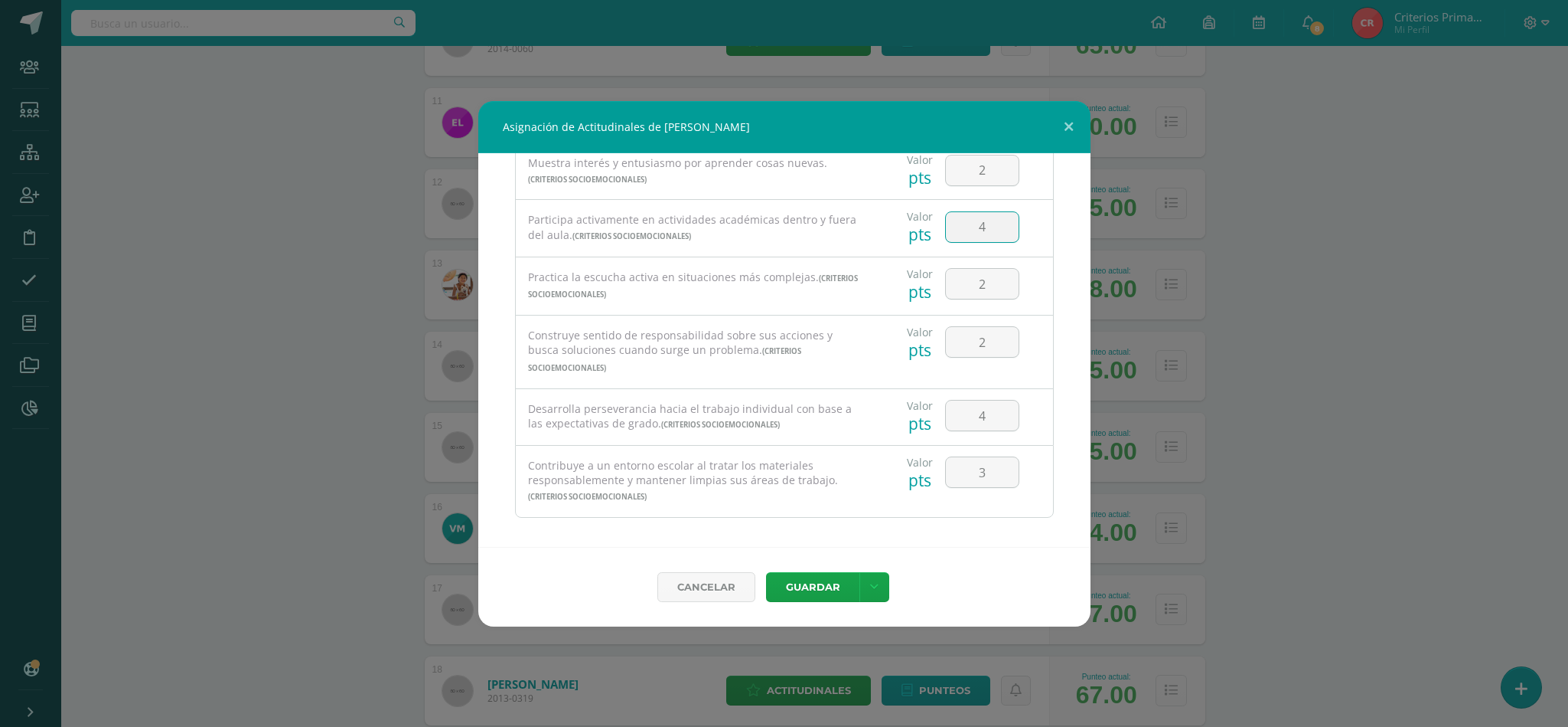
scroll to position [321, 0]
click at [817, 577] on button "Guardar" at bounding box center [812, 587] width 93 height 29
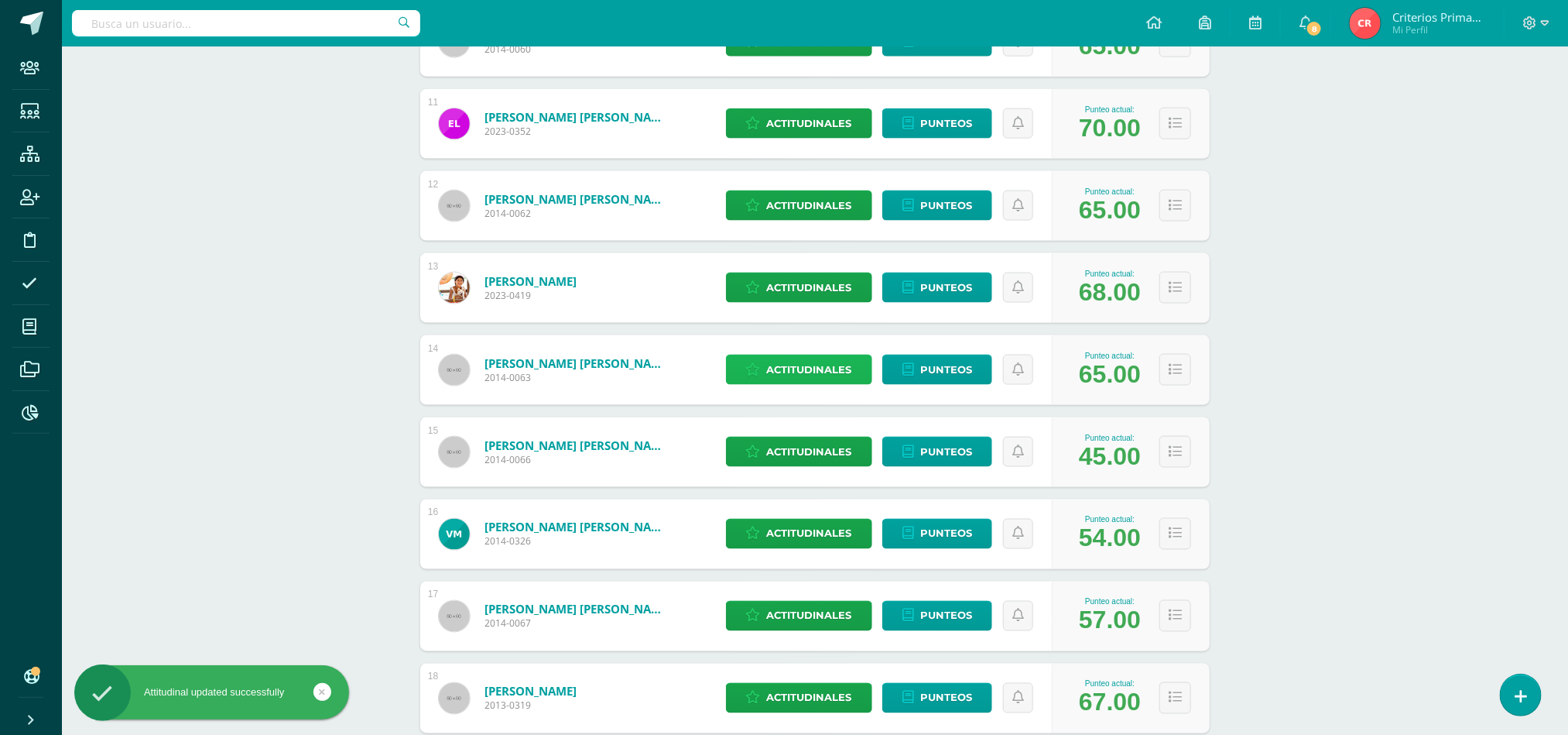
click at [801, 370] on span "Actitudinales" at bounding box center [809, 369] width 85 height 29
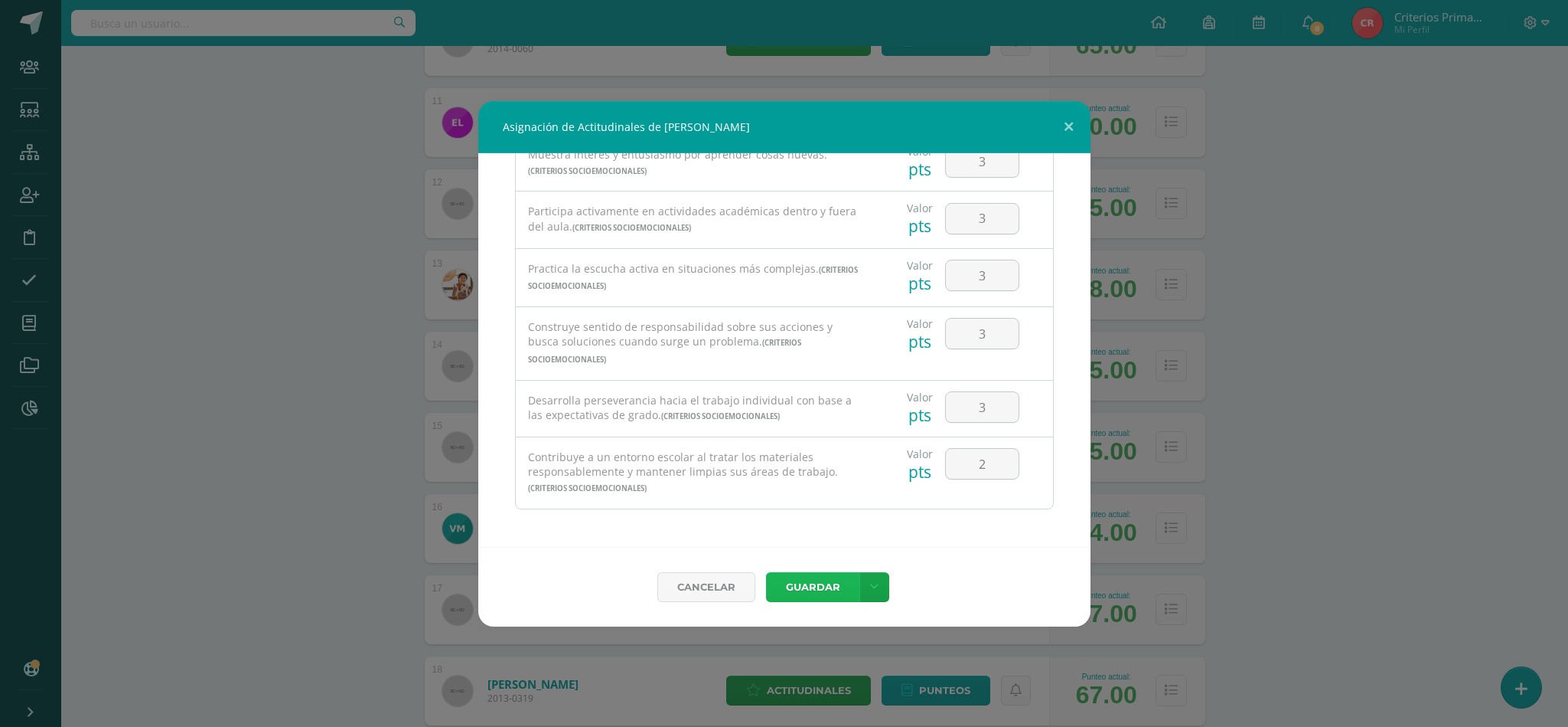
click at [821, 597] on button "Guardar" at bounding box center [812, 587] width 93 height 29
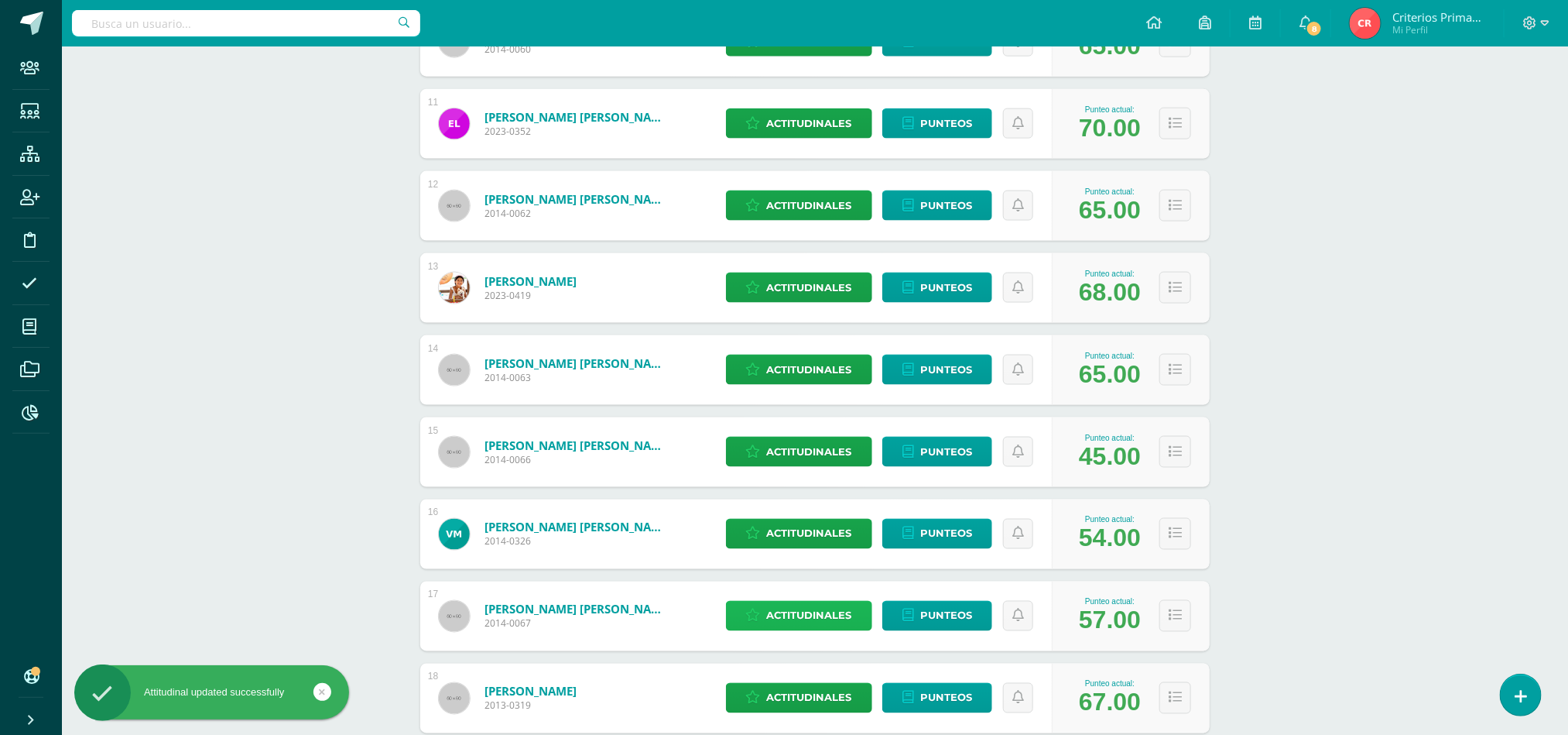
click at [805, 605] on span "Actitudinales" at bounding box center [809, 616] width 85 height 29
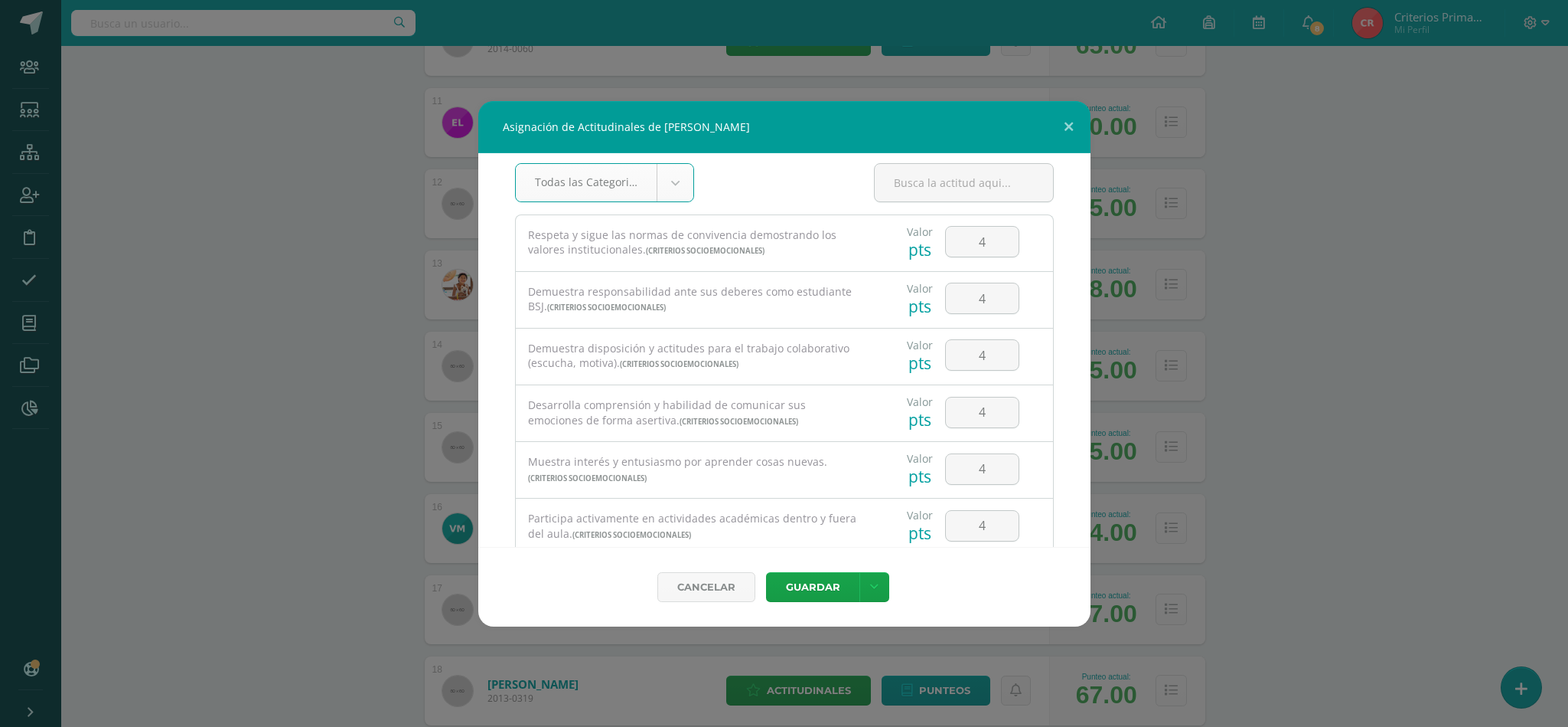
scroll to position [0, 0]
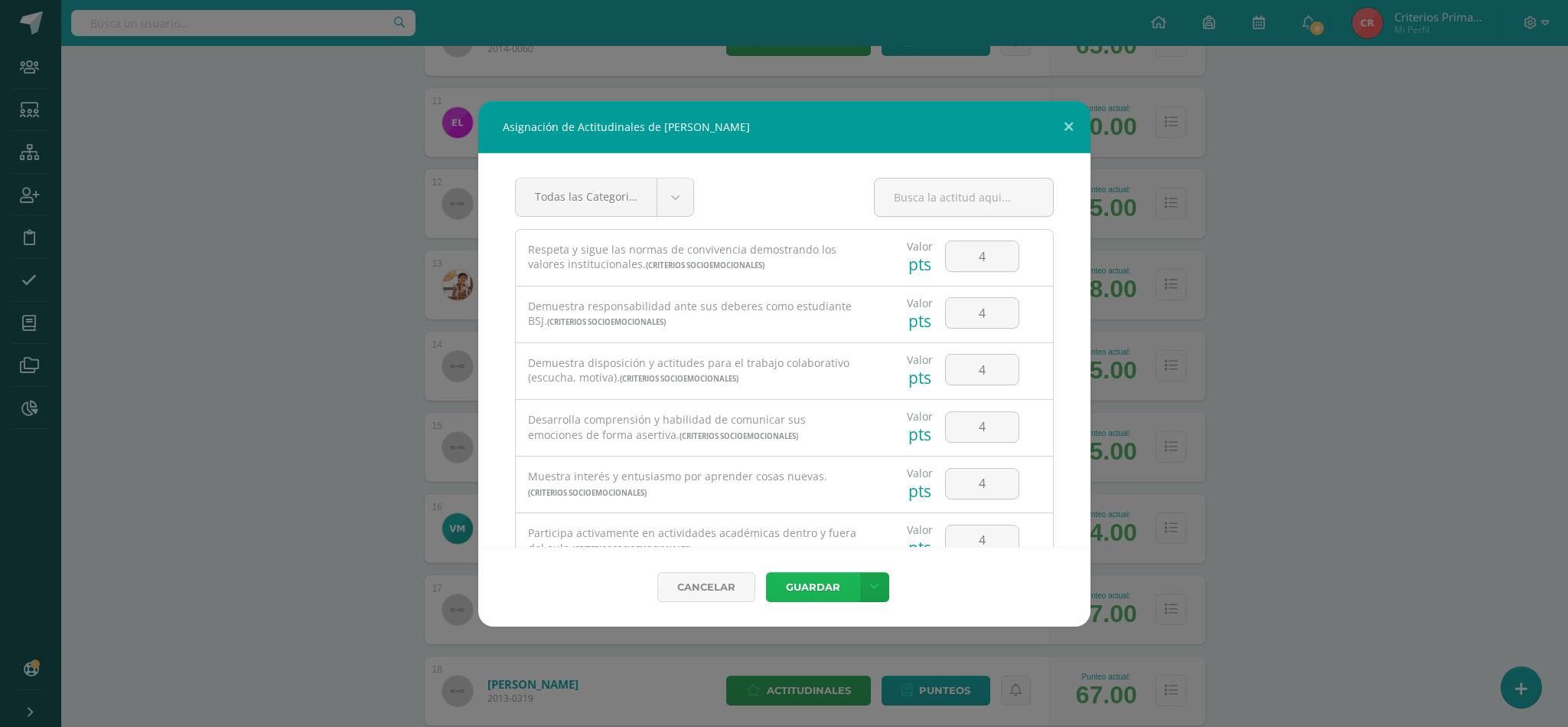
click at [821, 579] on button "Guardar" at bounding box center [812, 587] width 93 height 29
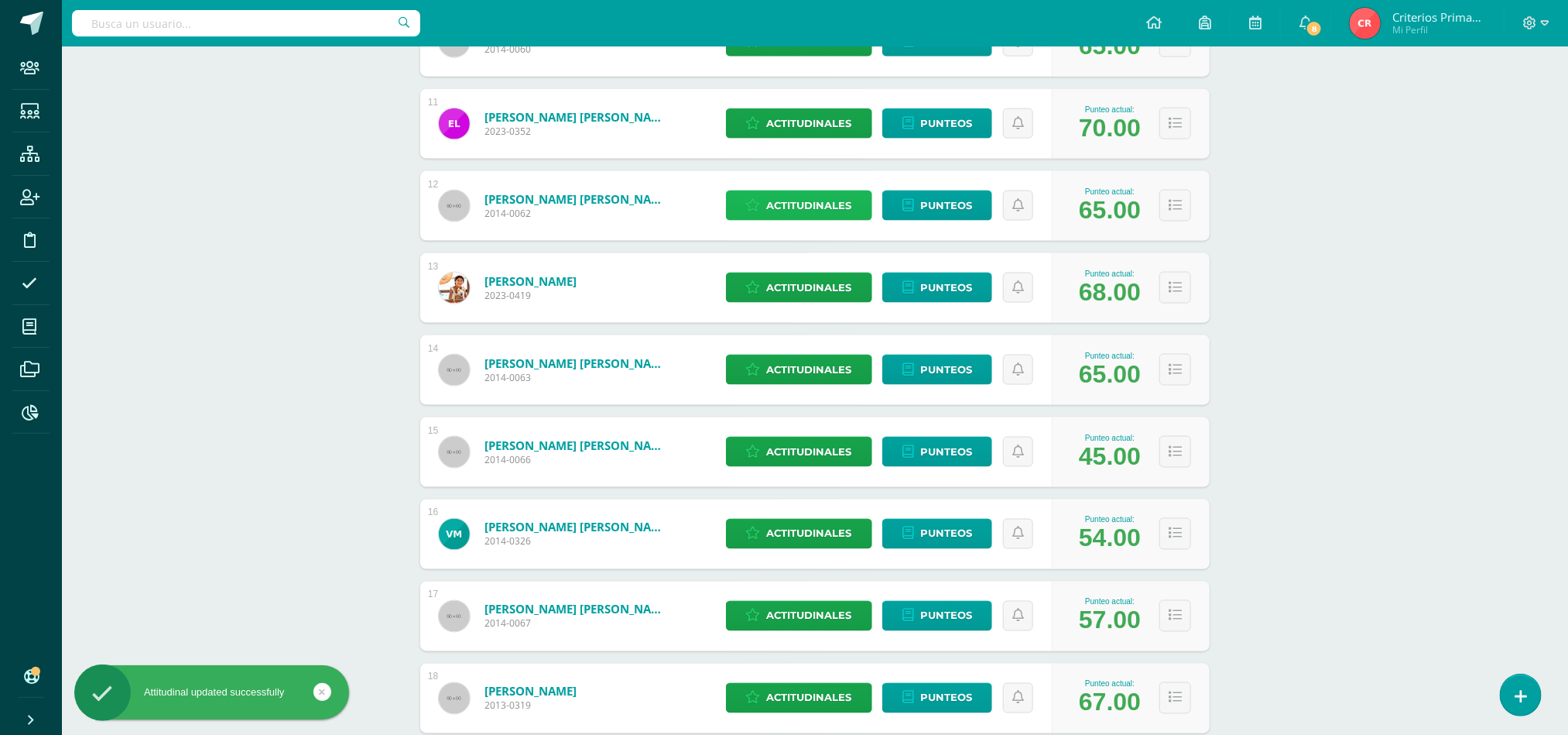
click at [783, 200] on span "Actitudinales" at bounding box center [809, 206] width 85 height 29
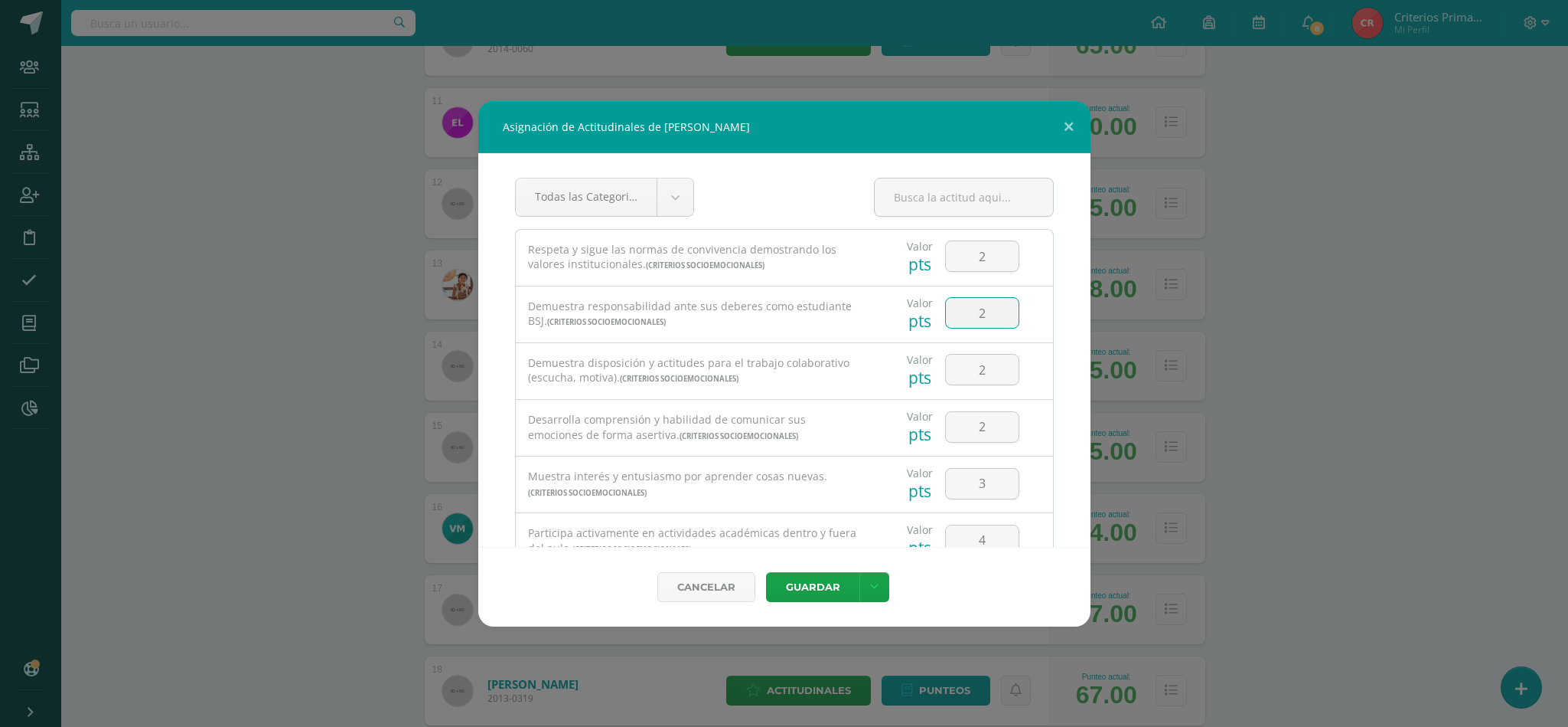
click at [976, 315] on input "2" at bounding box center [982, 312] width 73 height 29
click at [978, 379] on input "2" at bounding box center [982, 369] width 73 height 29
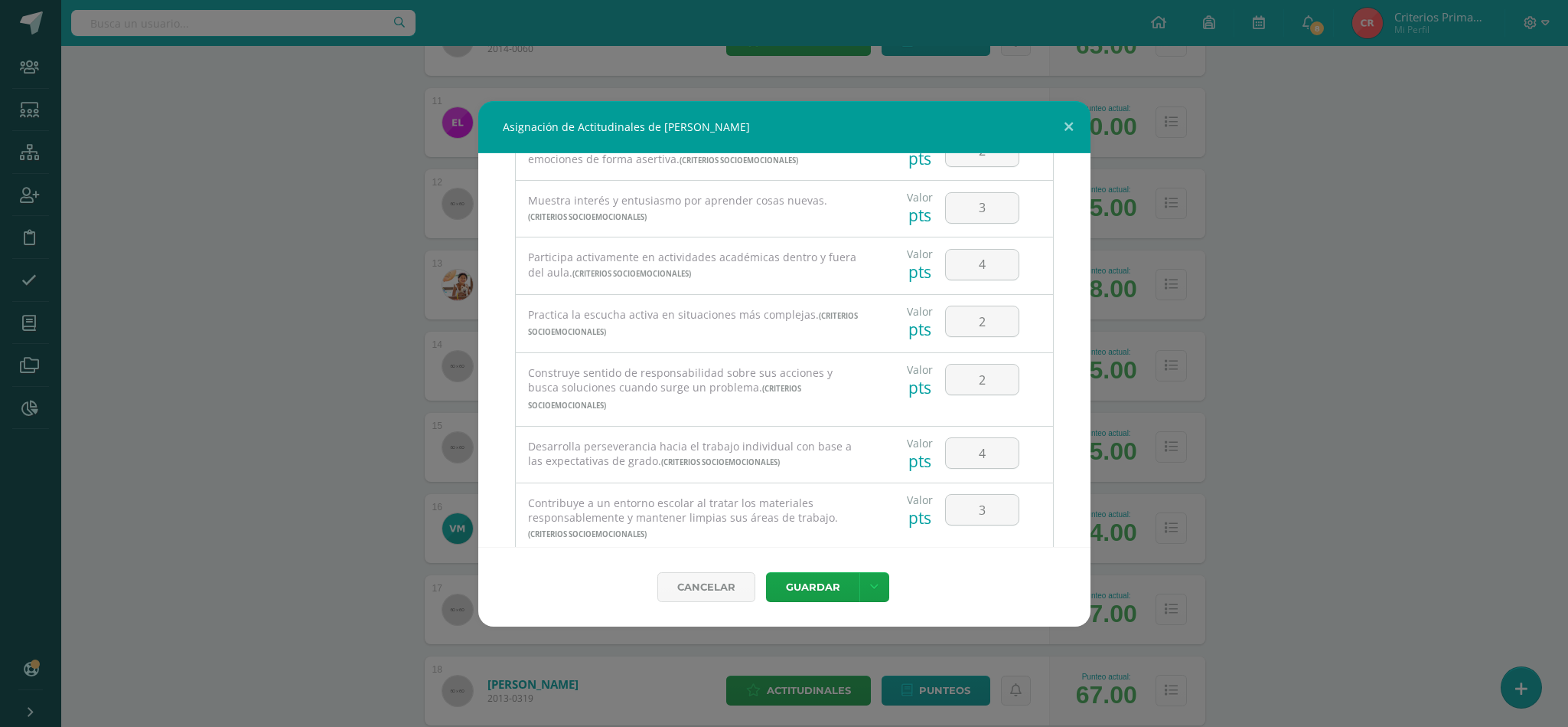
scroll to position [321, 0]
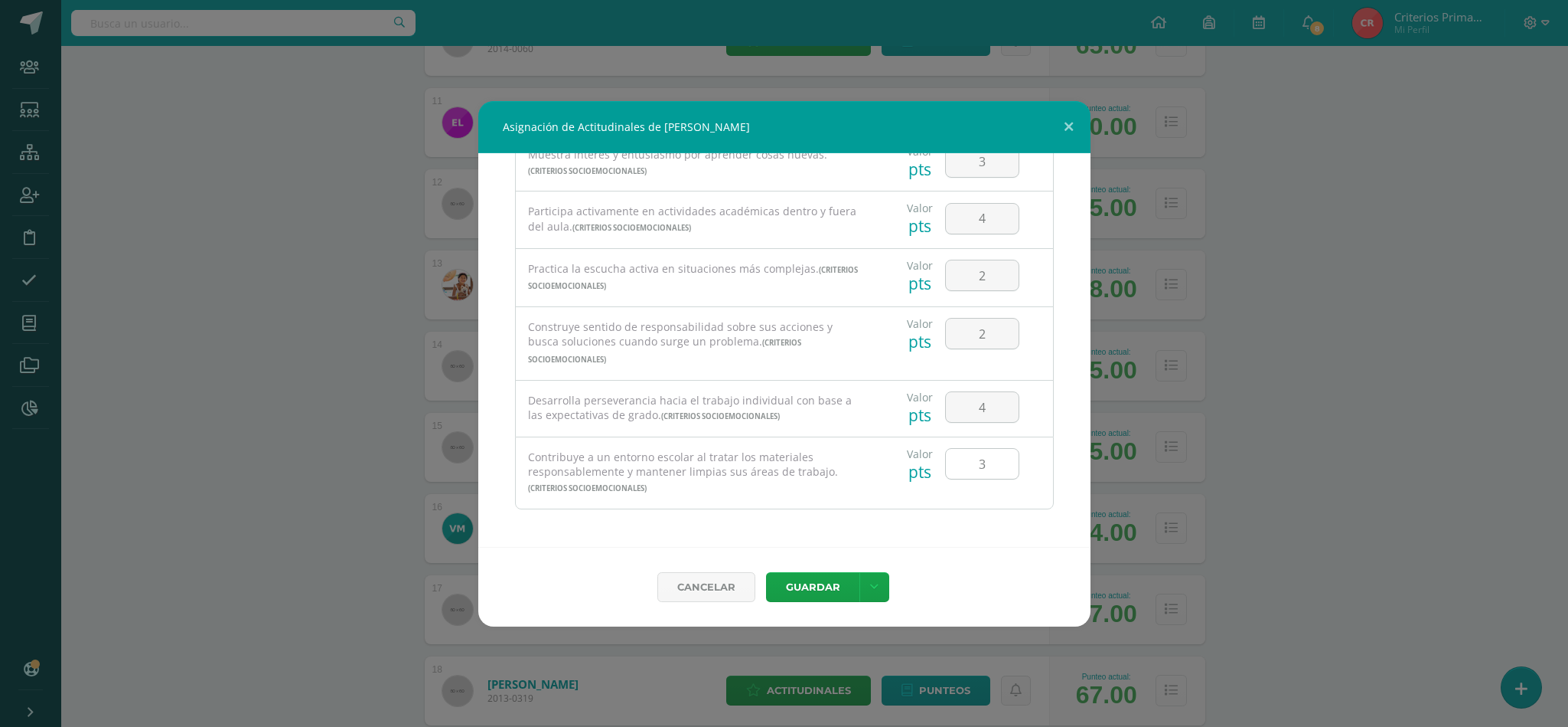
type input "3"
click at [977, 471] on input "3" at bounding box center [982, 464] width 73 height 29
type input "4"
click at [808, 582] on button "Guardar" at bounding box center [812, 587] width 93 height 29
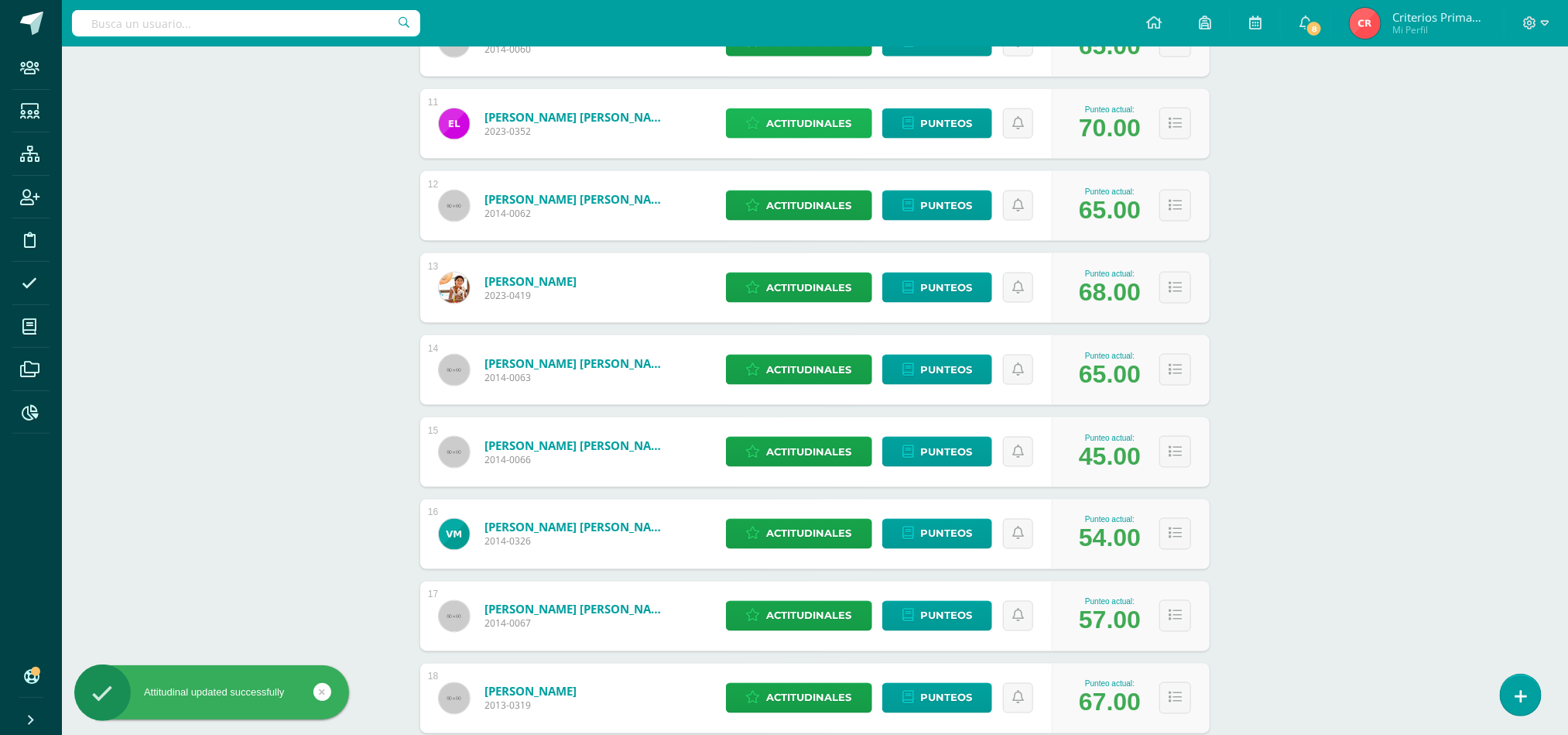
click at [753, 121] on icon at bounding box center [753, 123] width 15 height 13
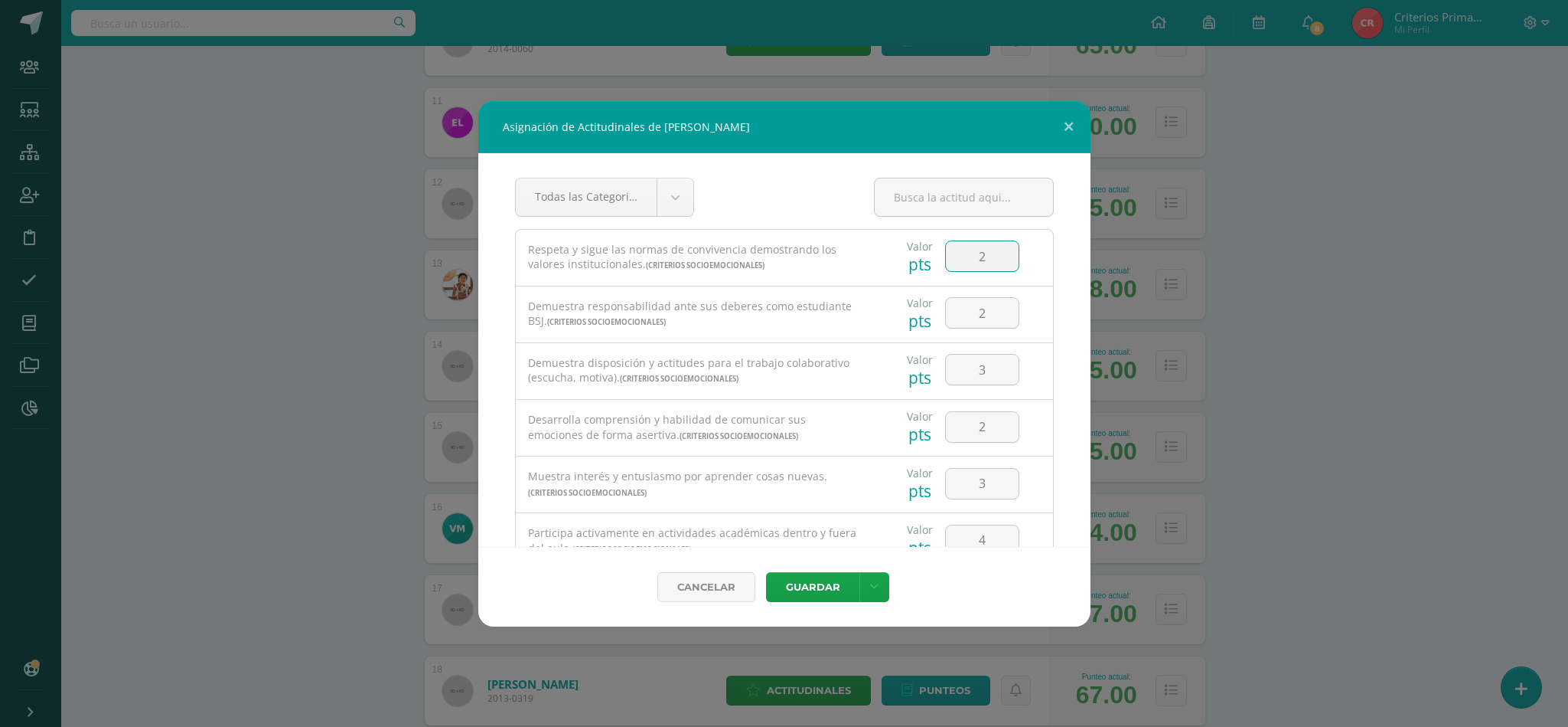
click at [985, 252] on input "2" at bounding box center [982, 256] width 73 height 29
type input "3"
click at [979, 304] on input "2" at bounding box center [982, 312] width 73 height 29
type input "3"
click at [974, 375] on input "3" at bounding box center [982, 369] width 73 height 29
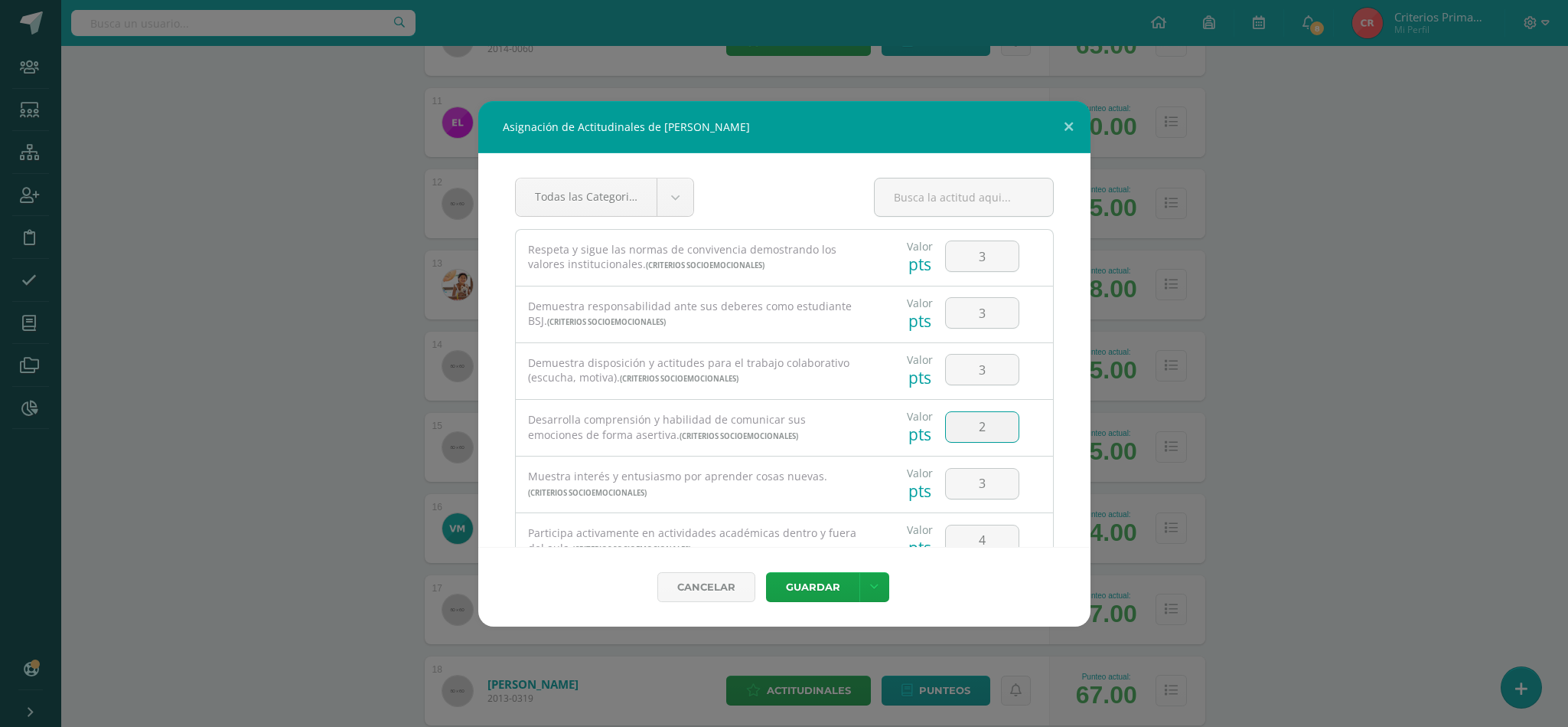
click at [972, 423] on input "2" at bounding box center [982, 426] width 73 height 29
type input "2"
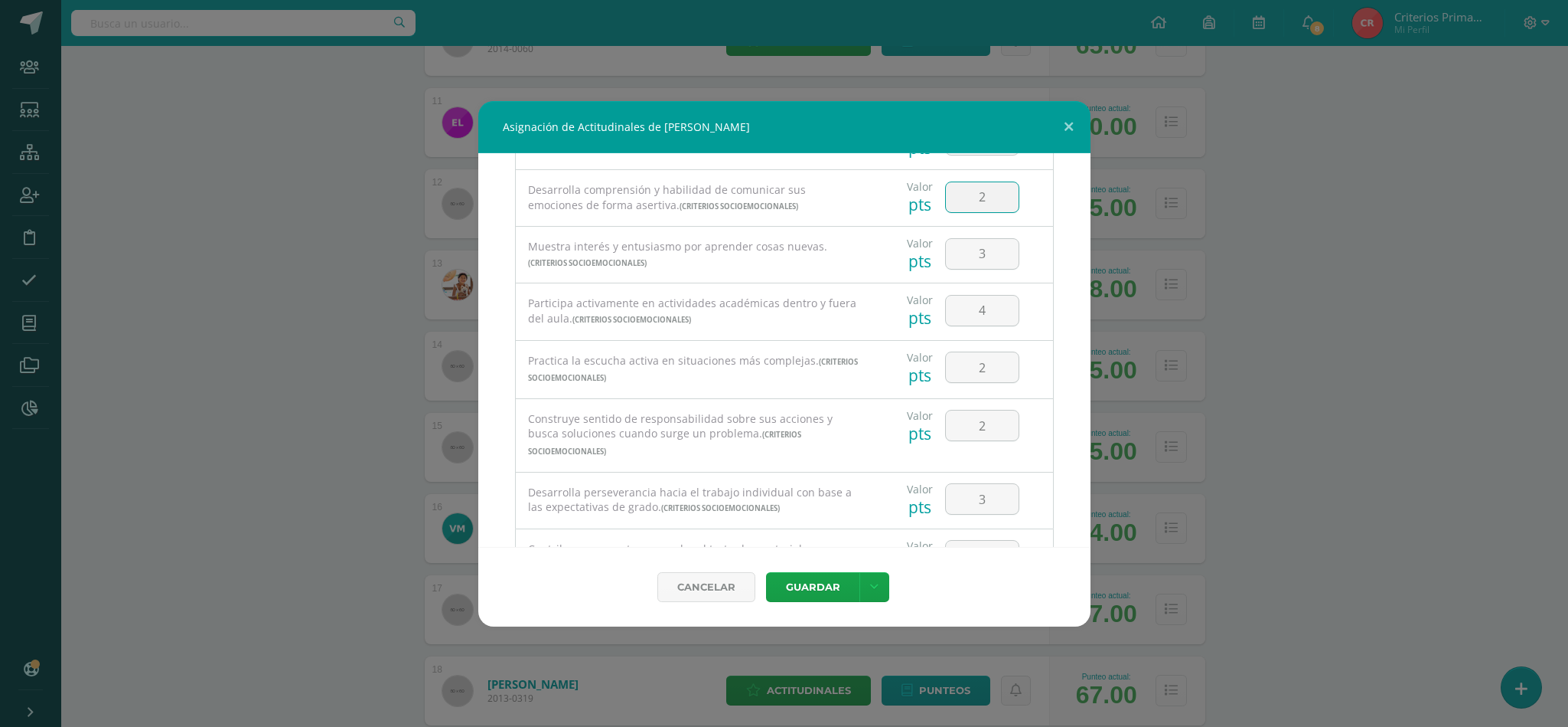
scroll to position [276, 0]
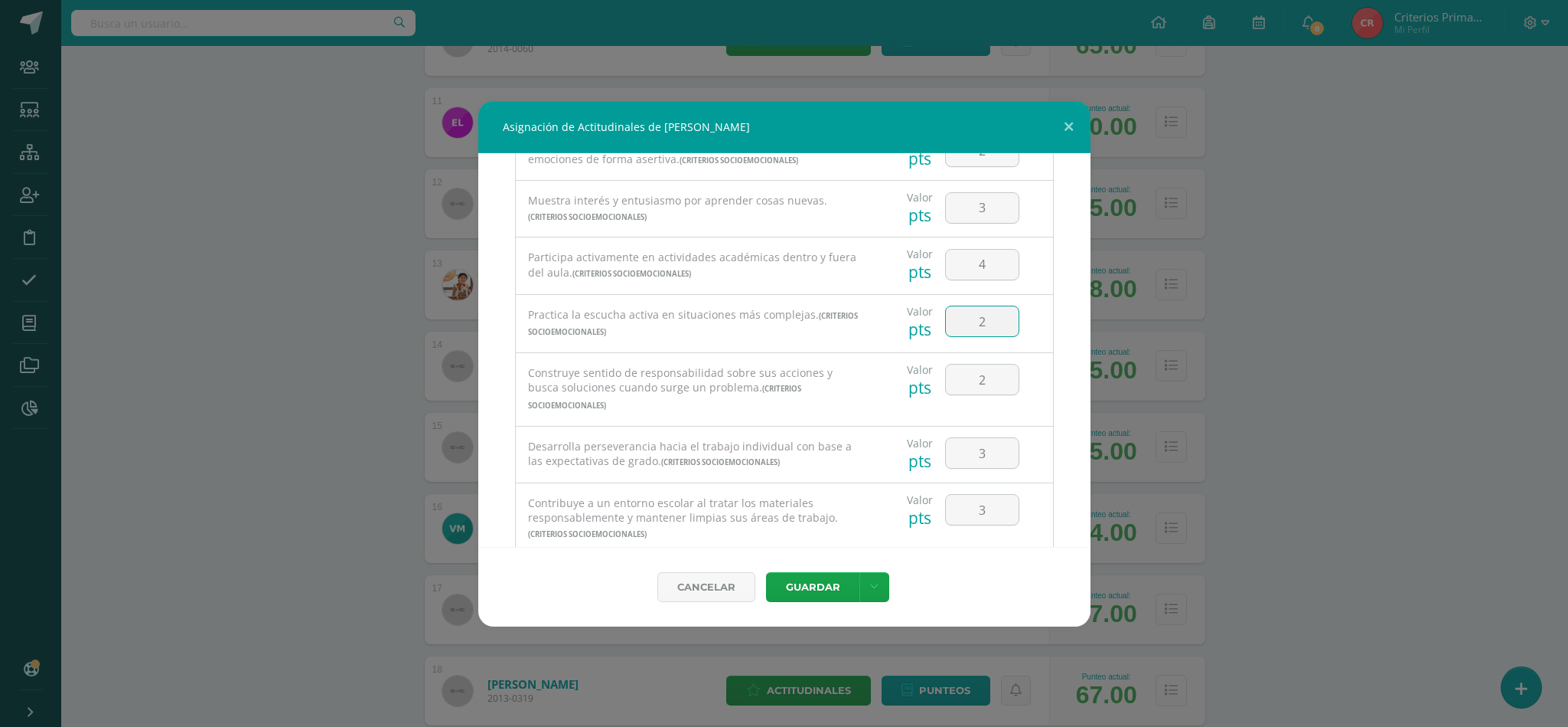
click at [995, 319] on input "2" at bounding box center [982, 321] width 73 height 29
type input "3"
click at [981, 381] on input "2" at bounding box center [982, 379] width 73 height 29
type input "2"
type input "6"
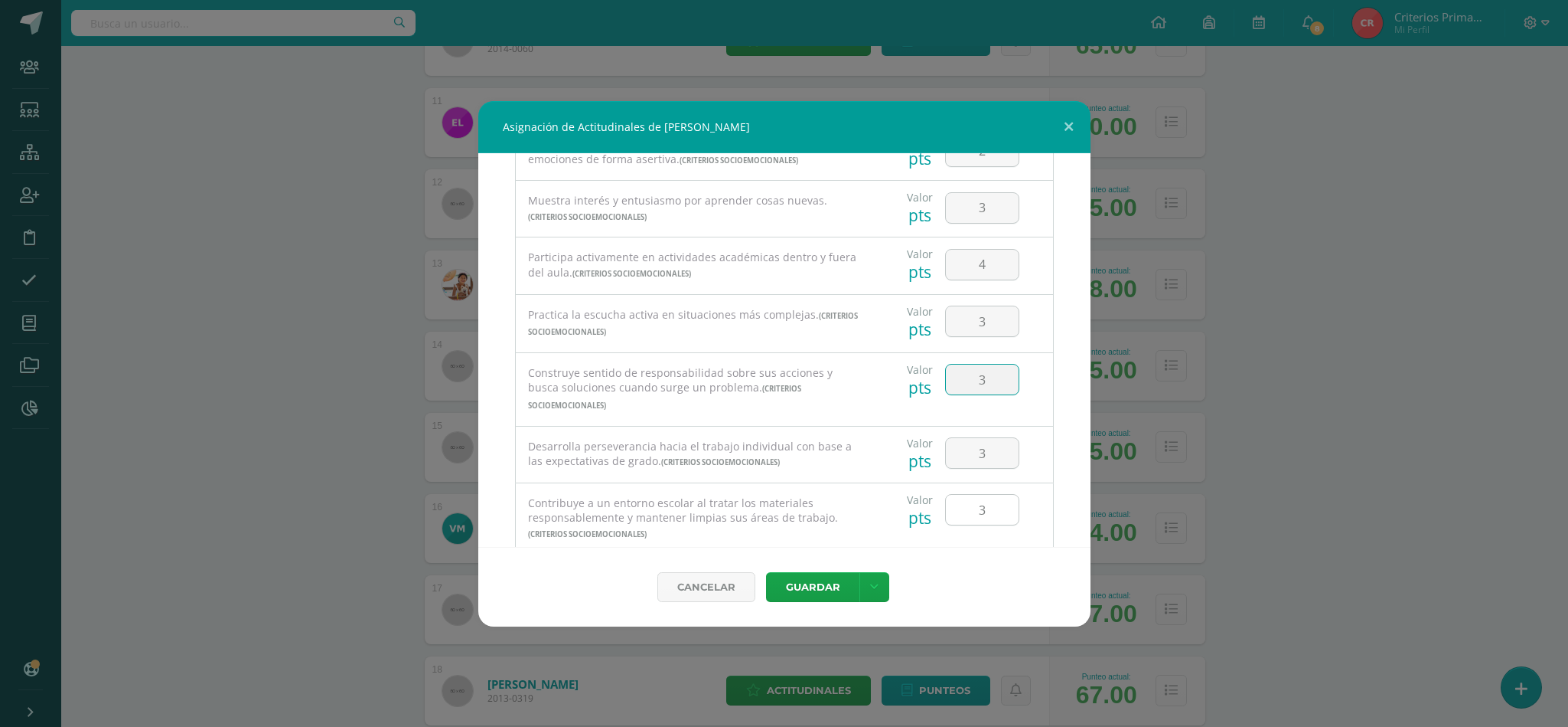
type input "3"
click at [974, 505] on input "3" at bounding box center [982, 510] width 73 height 29
type input "2"
click at [815, 586] on button "Guardar" at bounding box center [812, 587] width 93 height 29
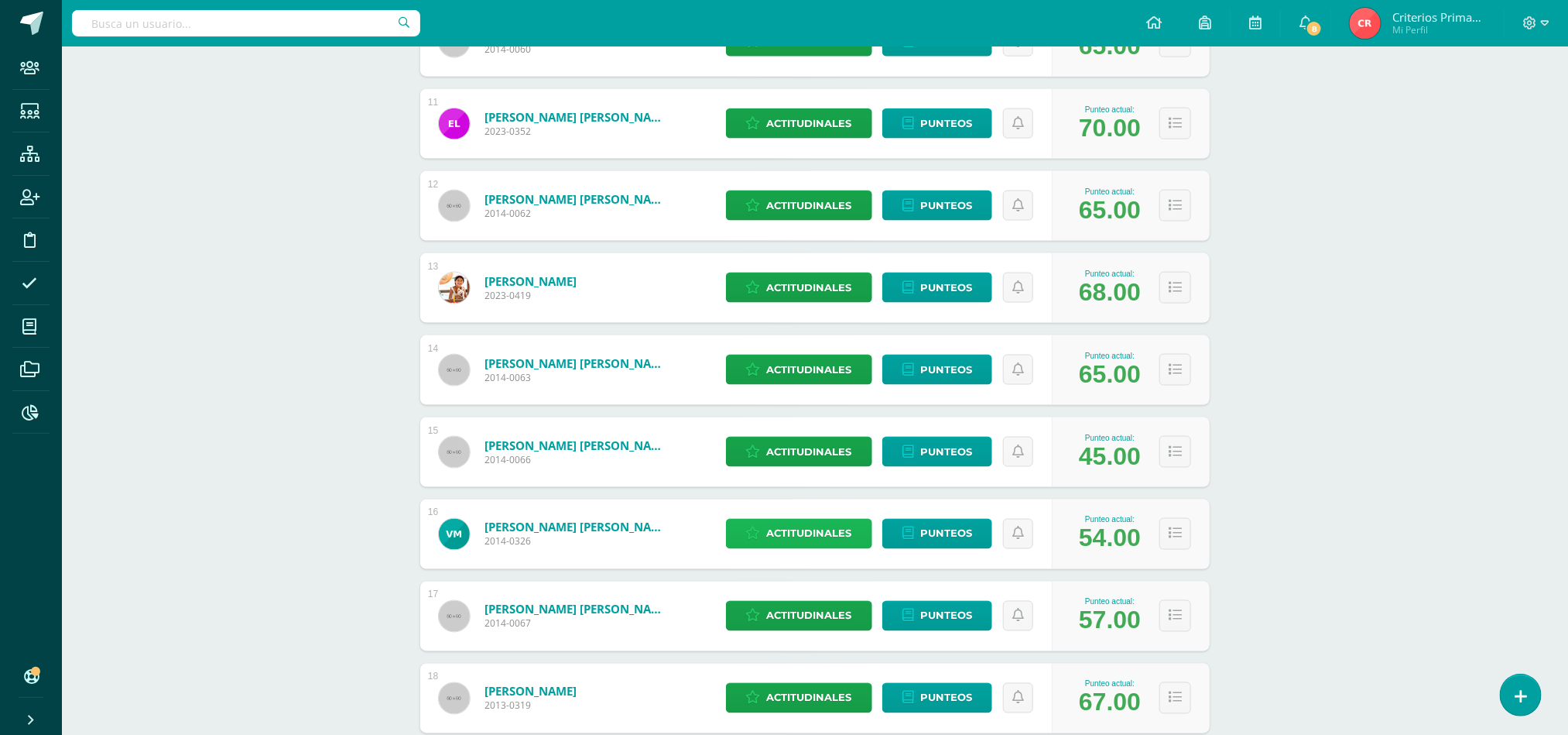
click at [790, 532] on span "Actitudinales" at bounding box center [809, 533] width 85 height 29
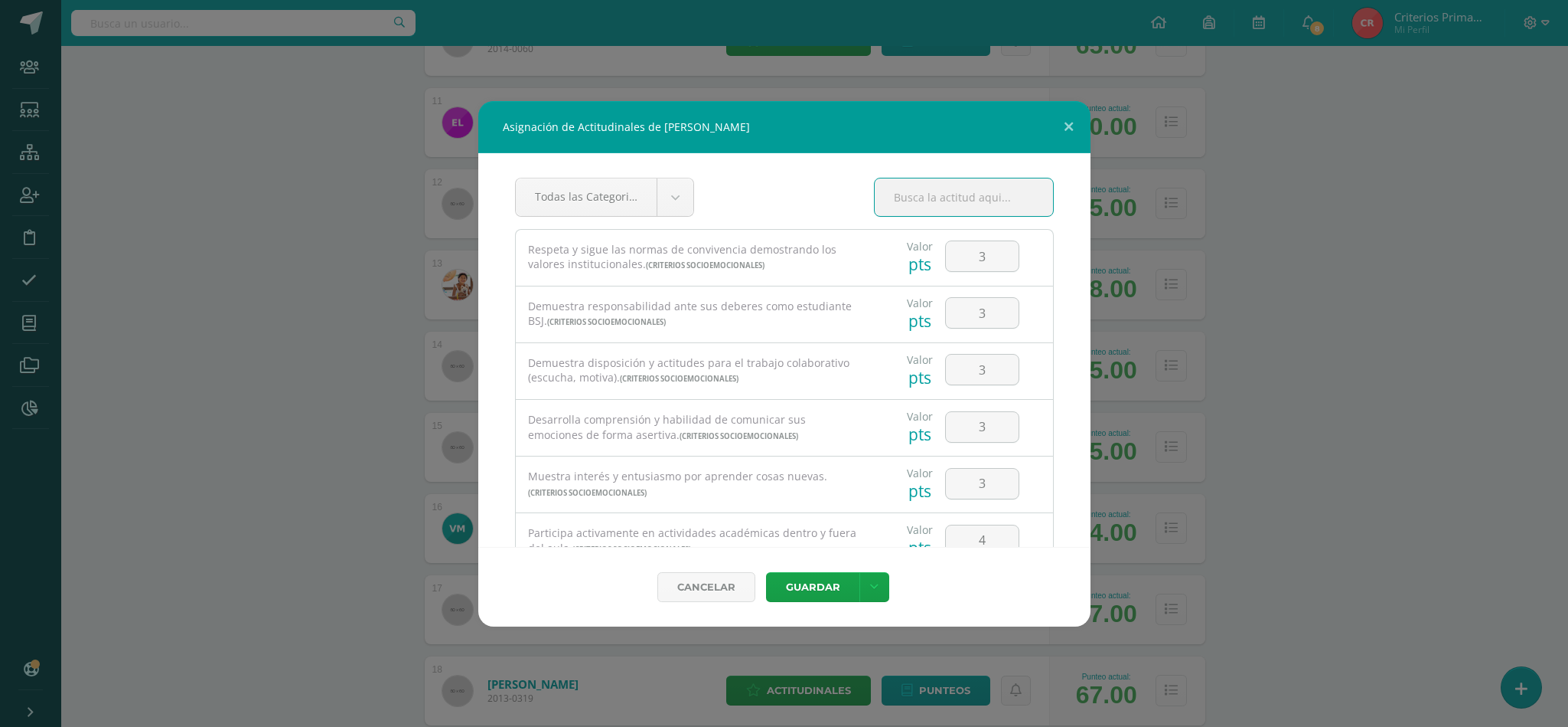
click at [979, 199] on input "text" at bounding box center [964, 197] width 179 height 37
click at [660, 210] on body "Asignación de Actitudinales de [PERSON_NAME] Todas las Categorias Todas las Cat…" at bounding box center [784, 128] width 1568 height 2371
click at [983, 265] on body "Asignación de Actitudinales de [PERSON_NAME] Todas las Categorias Todas las Cat…" at bounding box center [784, 128] width 1568 height 2371
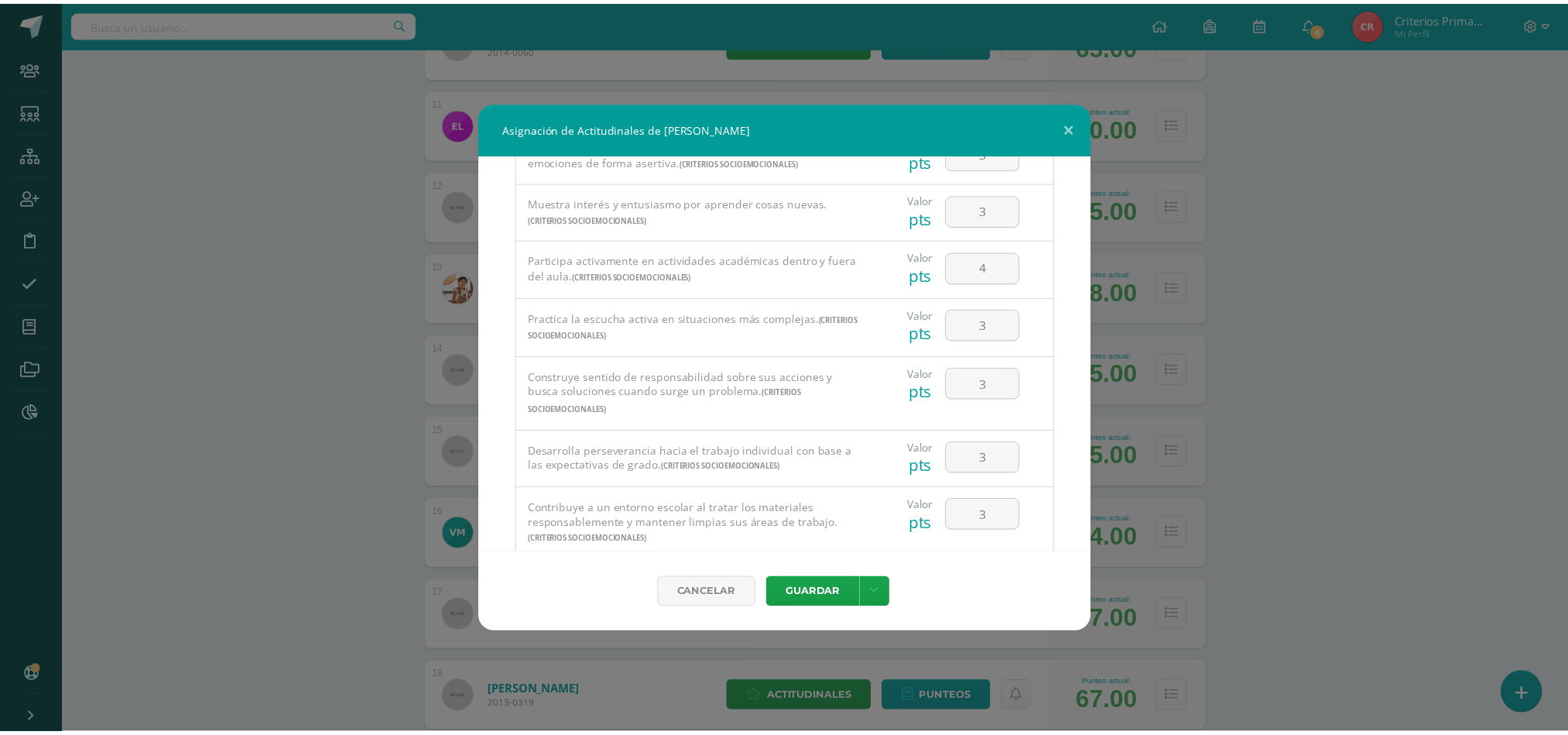
scroll to position [325, 0]
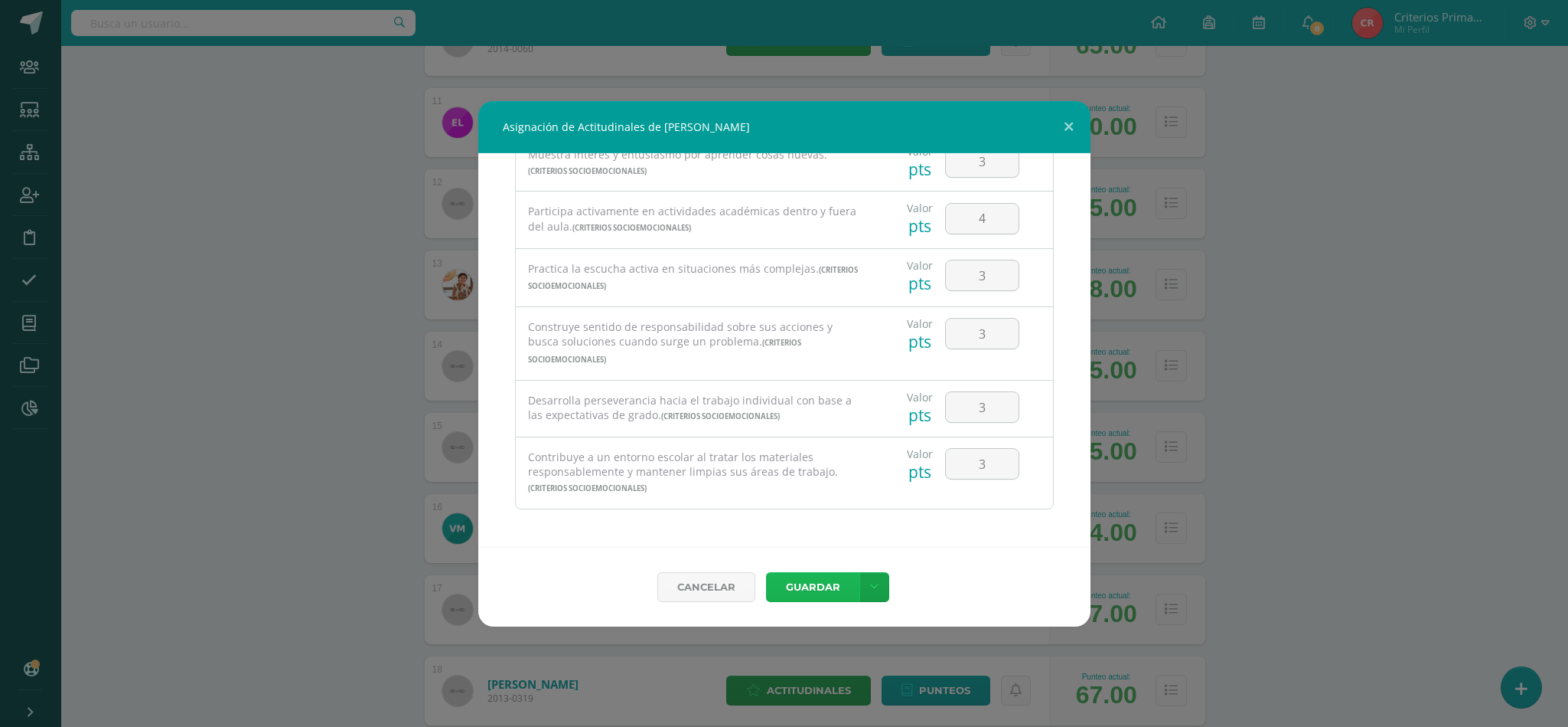
click at [815, 582] on button "Guardar" at bounding box center [812, 587] width 93 height 29
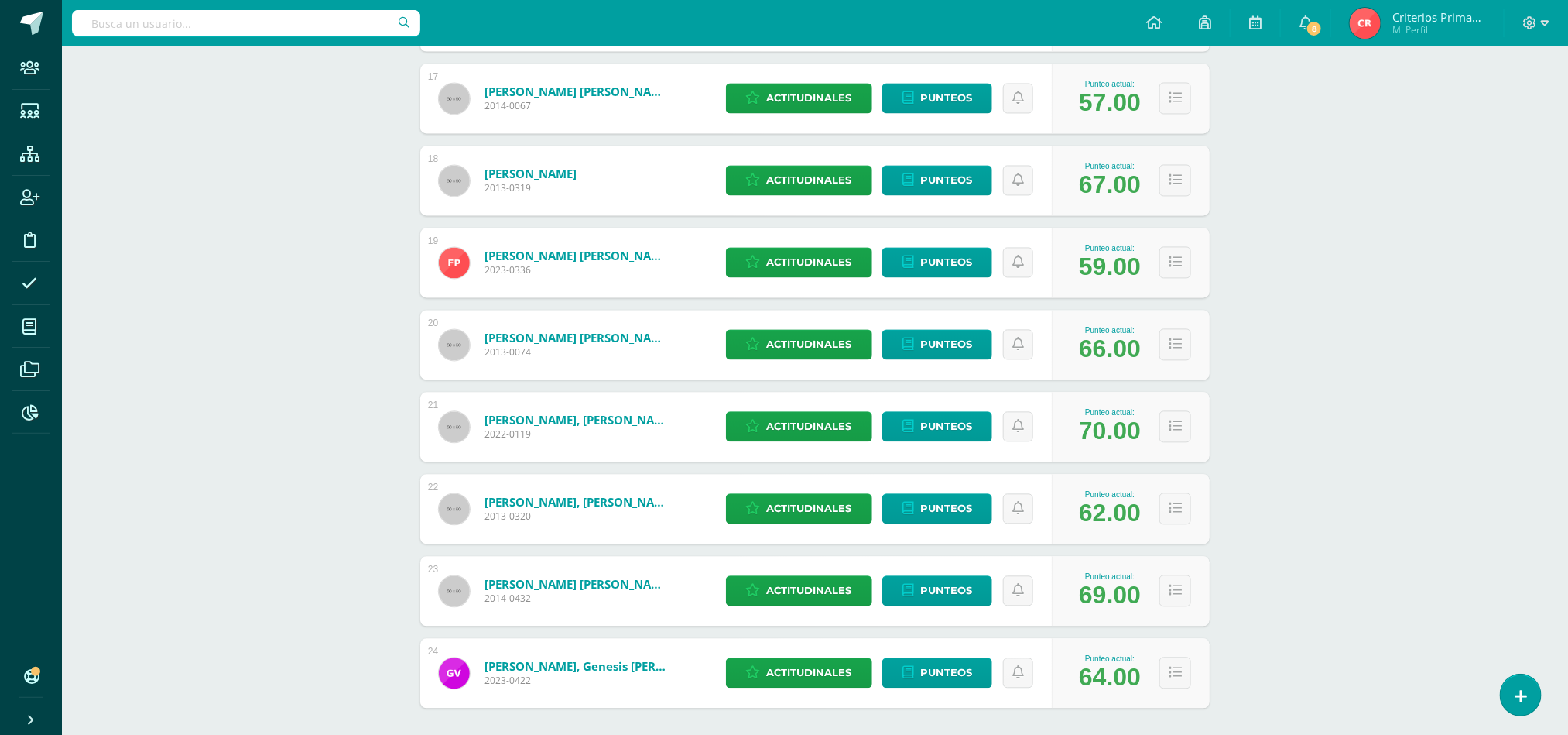
scroll to position [1594, 0]
